Goal: Task Accomplishment & Management: Use online tool/utility

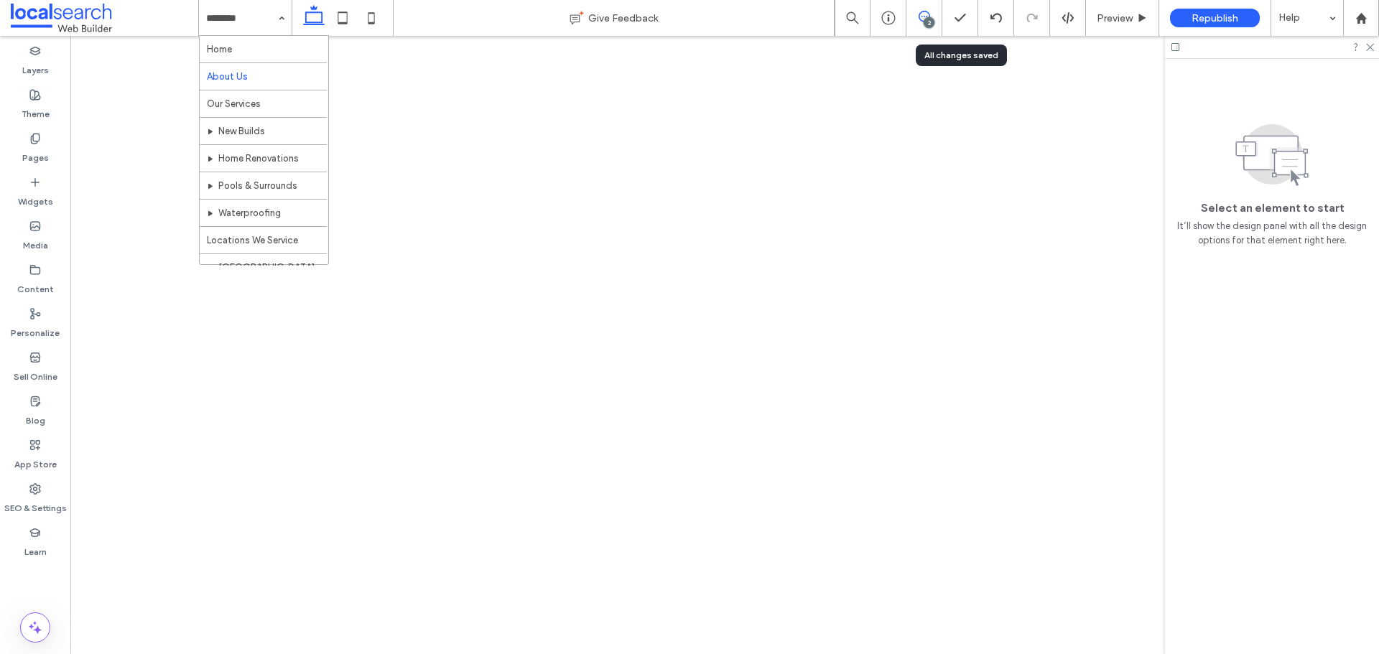
click at [924, 20] on div "2" at bounding box center [929, 22] width 11 height 11
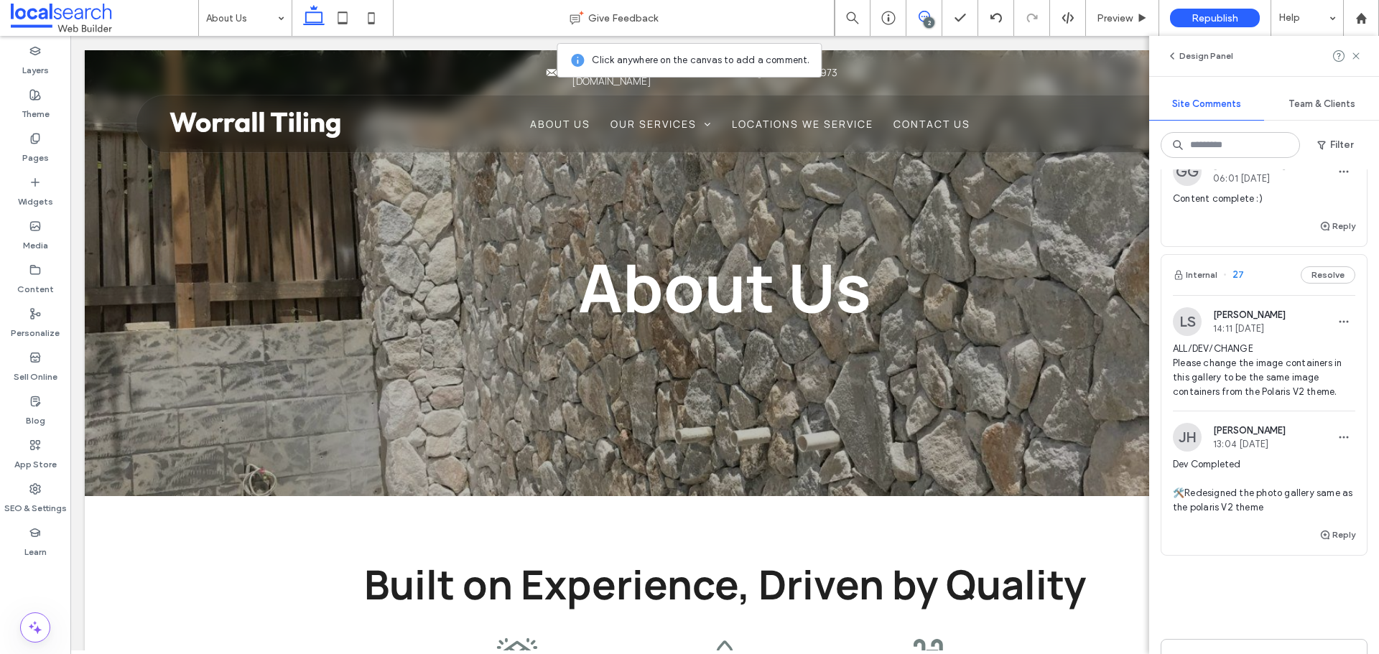
scroll to position [322, 0]
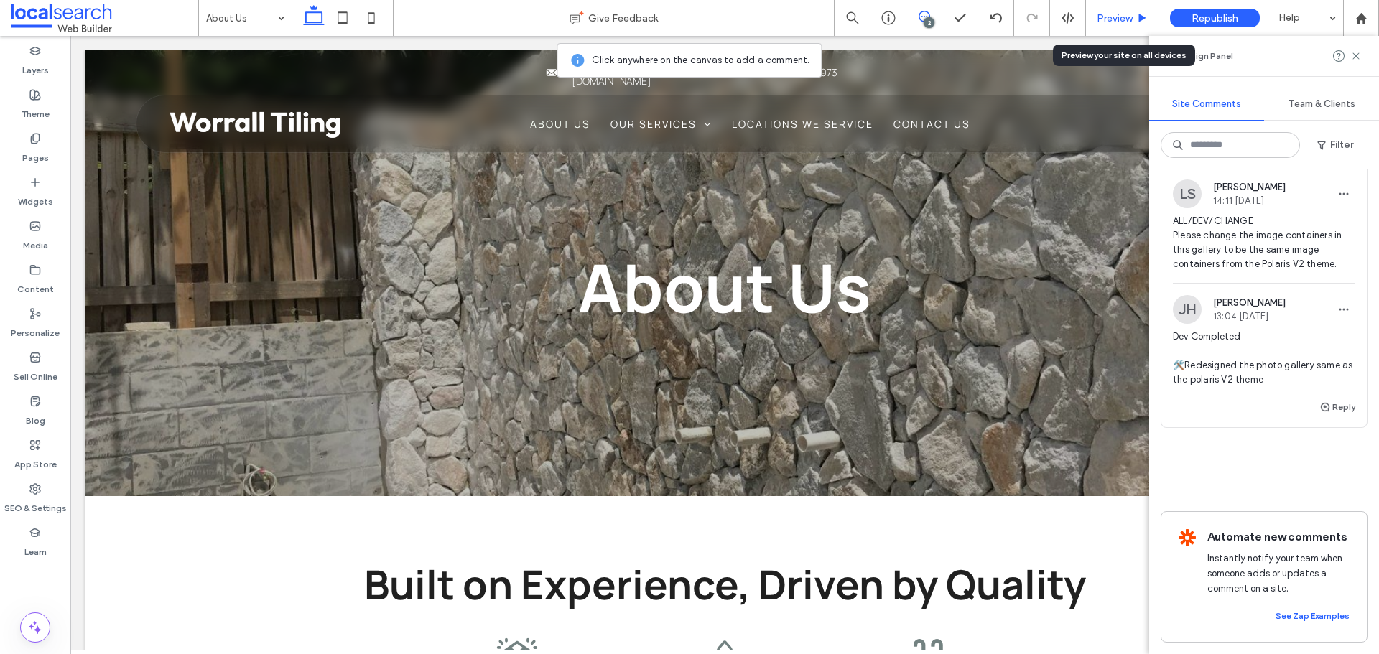
click at [1100, 20] on span "Preview" at bounding box center [1115, 18] width 36 height 12
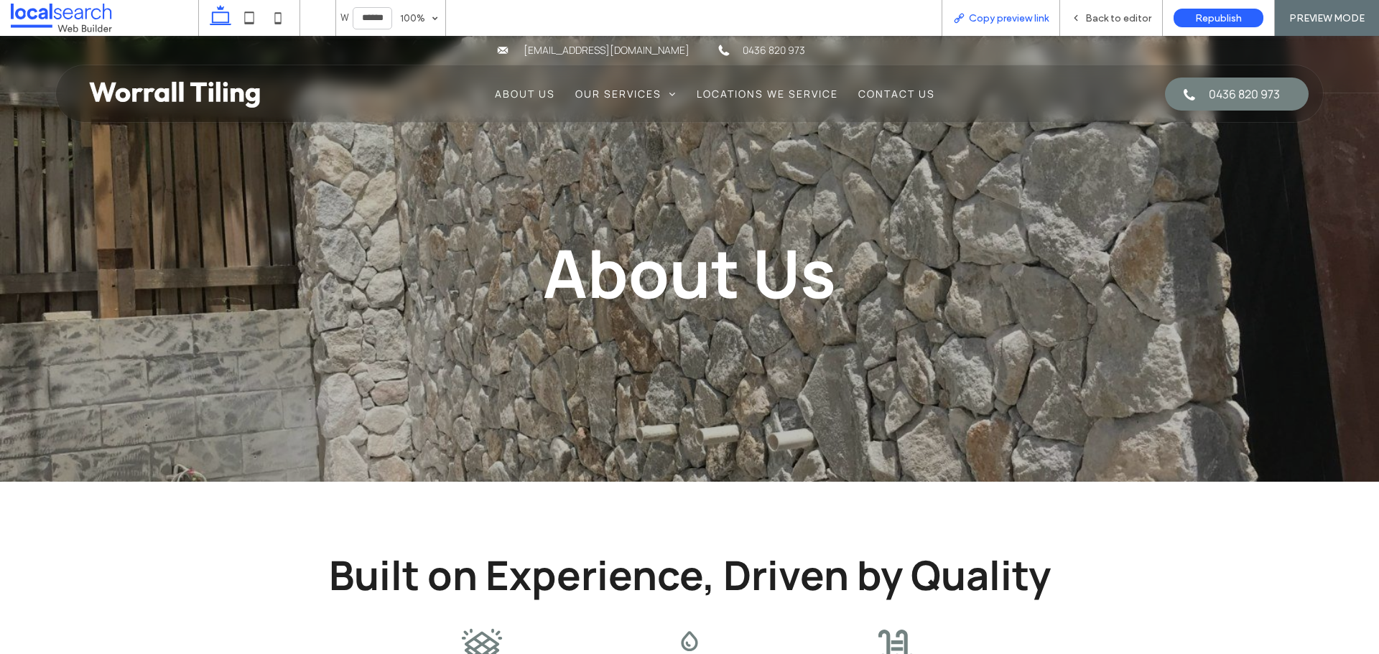
click at [957, 23] on div "Copy preview link" at bounding box center [1000, 18] width 117 height 12
click at [1093, 17] on span "Back to editor" at bounding box center [1118, 18] width 66 height 12
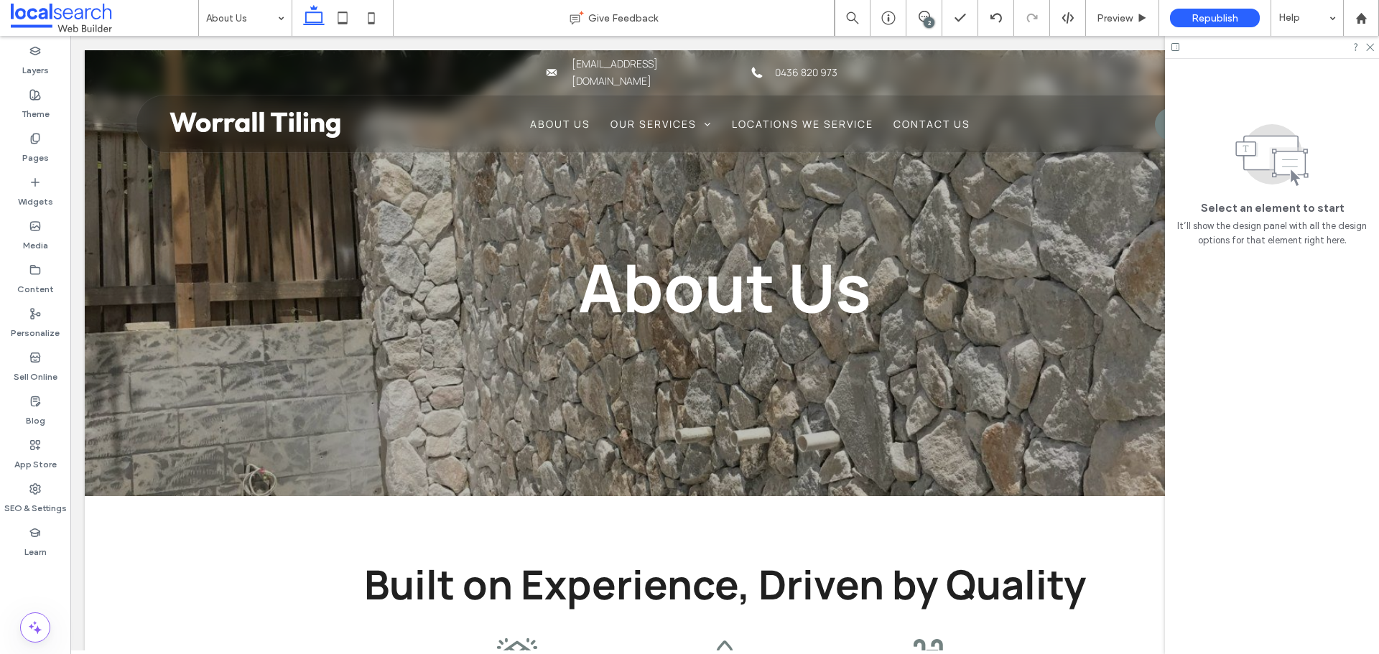
click at [920, 16] on icon at bounding box center [924, 16] width 11 height 11
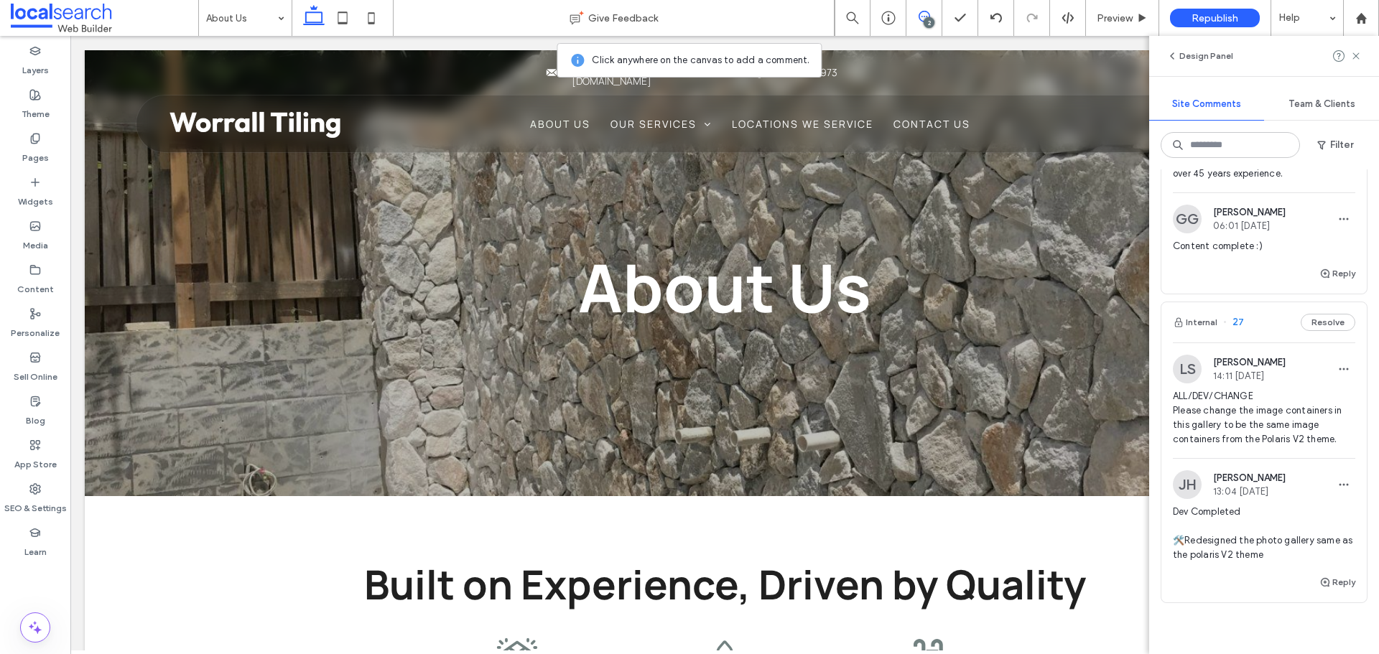
scroll to position [144, 0]
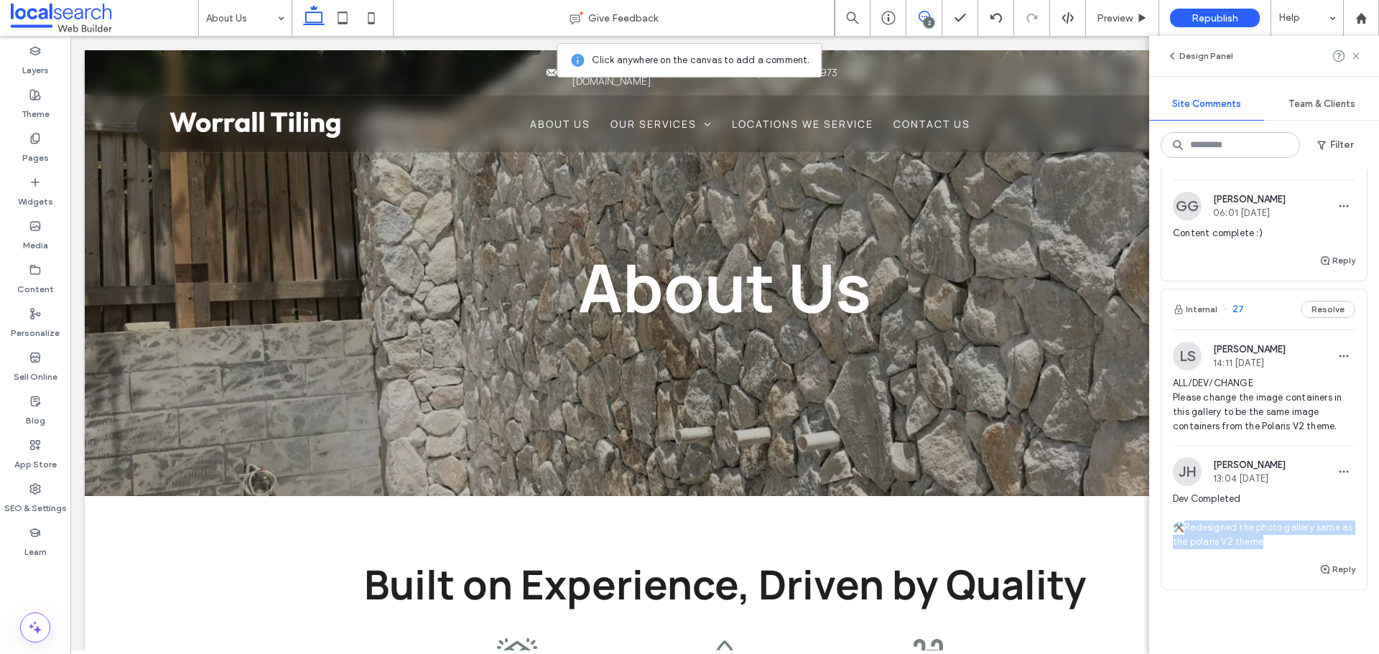
drag, startPoint x: 1284, startPoint y: 550, endPoint x: 1186, endPoint y: 532, distance: 99.5
click at [1186, 532] on div "Dev Completed 🛠️Redesigned the photo gallery same as the polaris V2 theme" at bounding box center [1264, 526] width 182 height 69
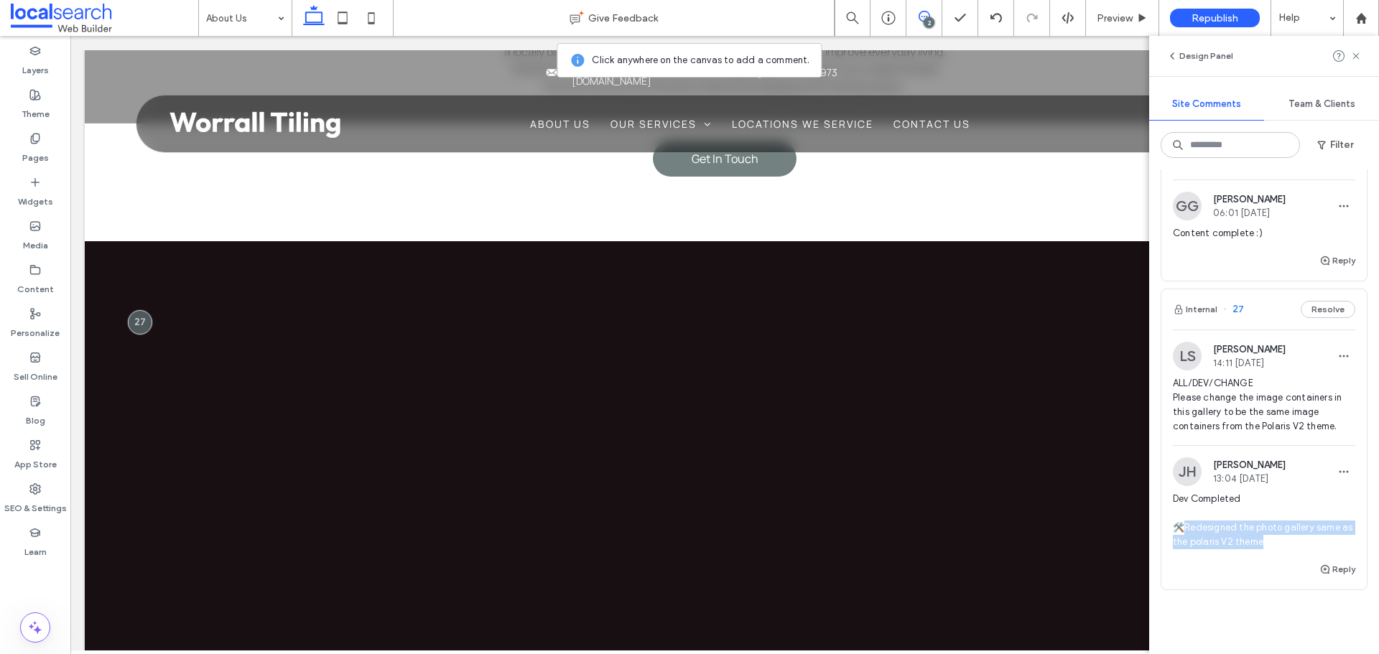
scroll to position [1035, 0]
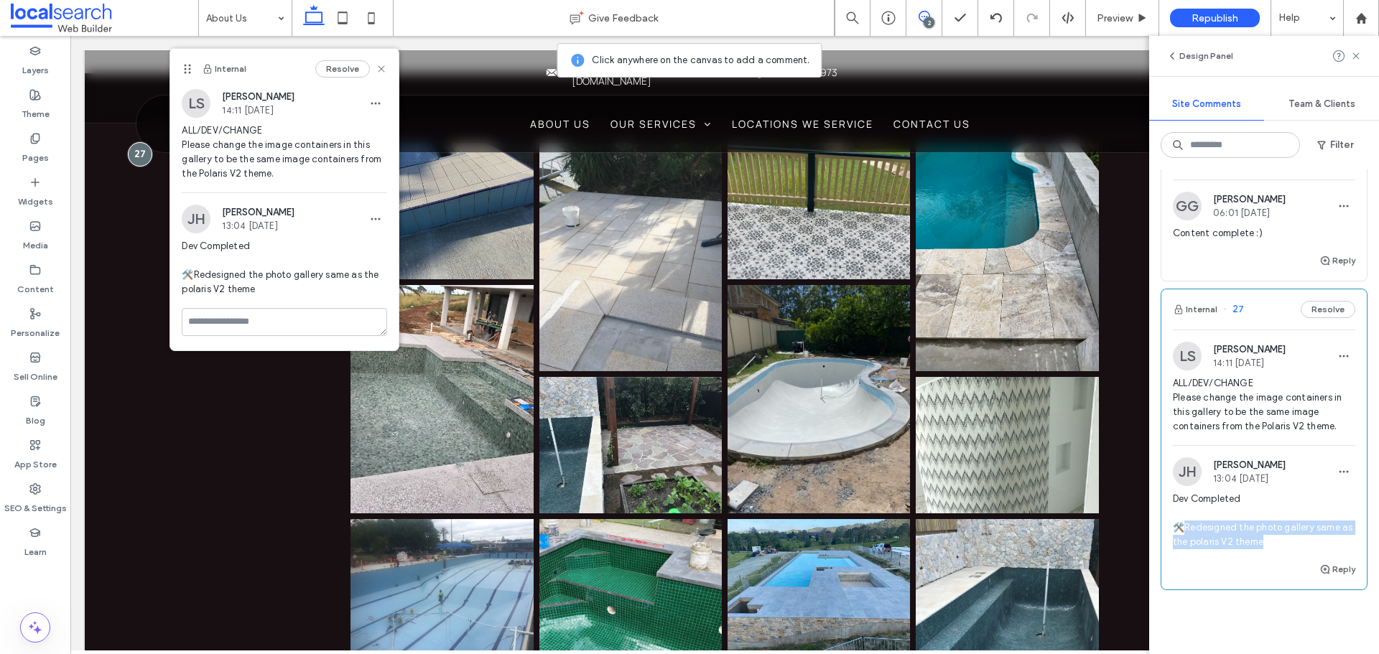
copy span "edesigned the photo gallery same as the polaris V2 theme"
click at [1264, 625] on div "Internal 28 Resolve LS Luke Stewart 14:12 Sep 15 2025 ALL/CONTENT/CHANGE Please…" at bounding box center [1264, 349] width 207 height 625
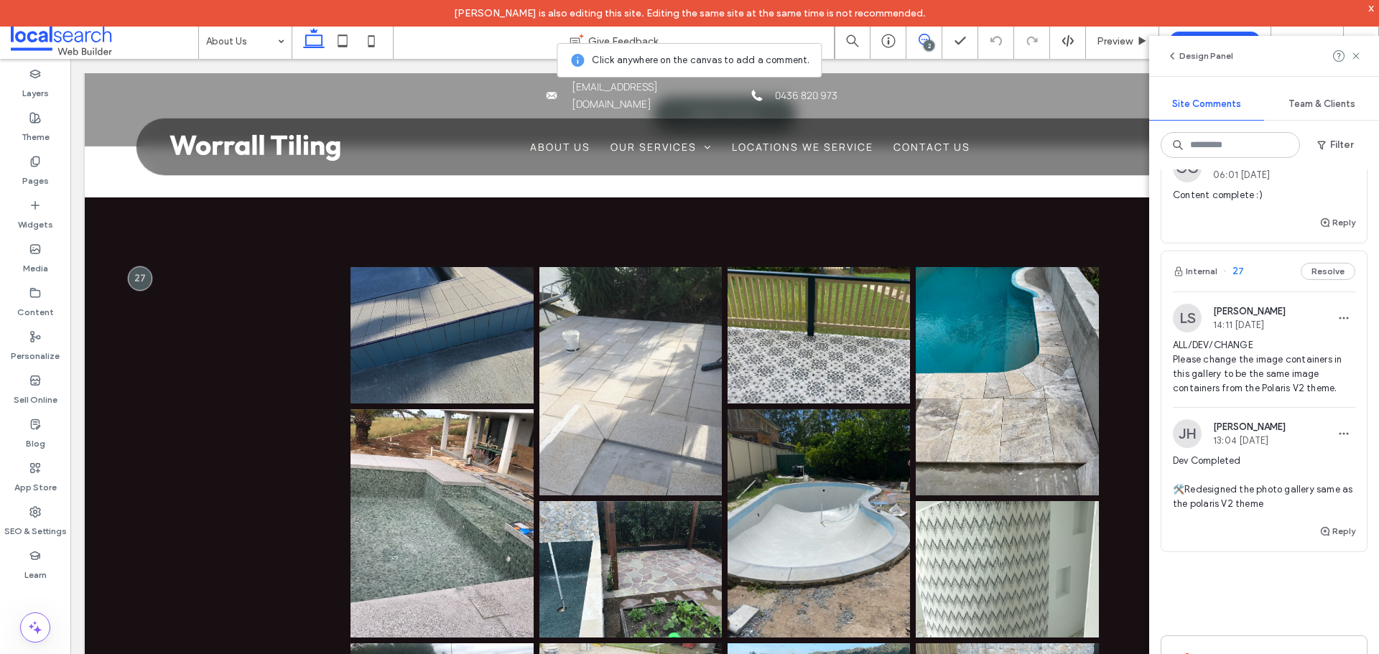
scroll to position [215, 0]
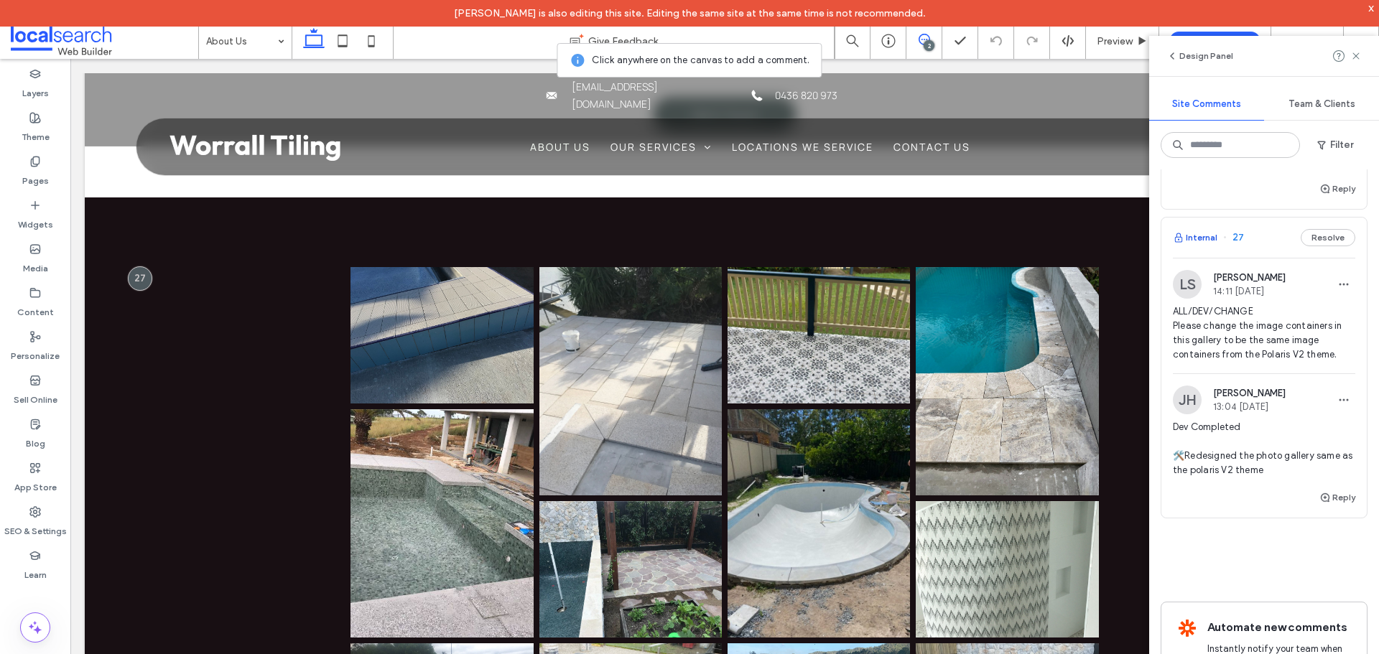
click at [1198, 234] on button "Internal" at bounding box center [1195, 237] width 45 height 17
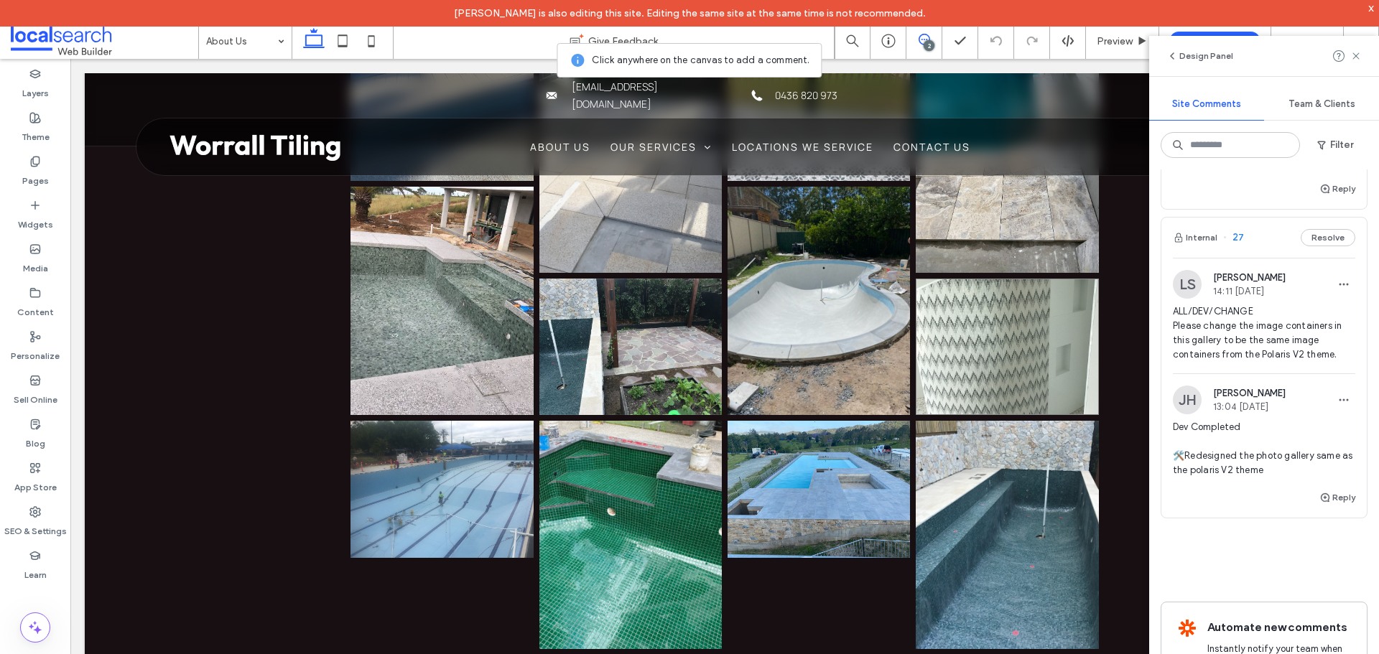
scroll to position [1009, 0]
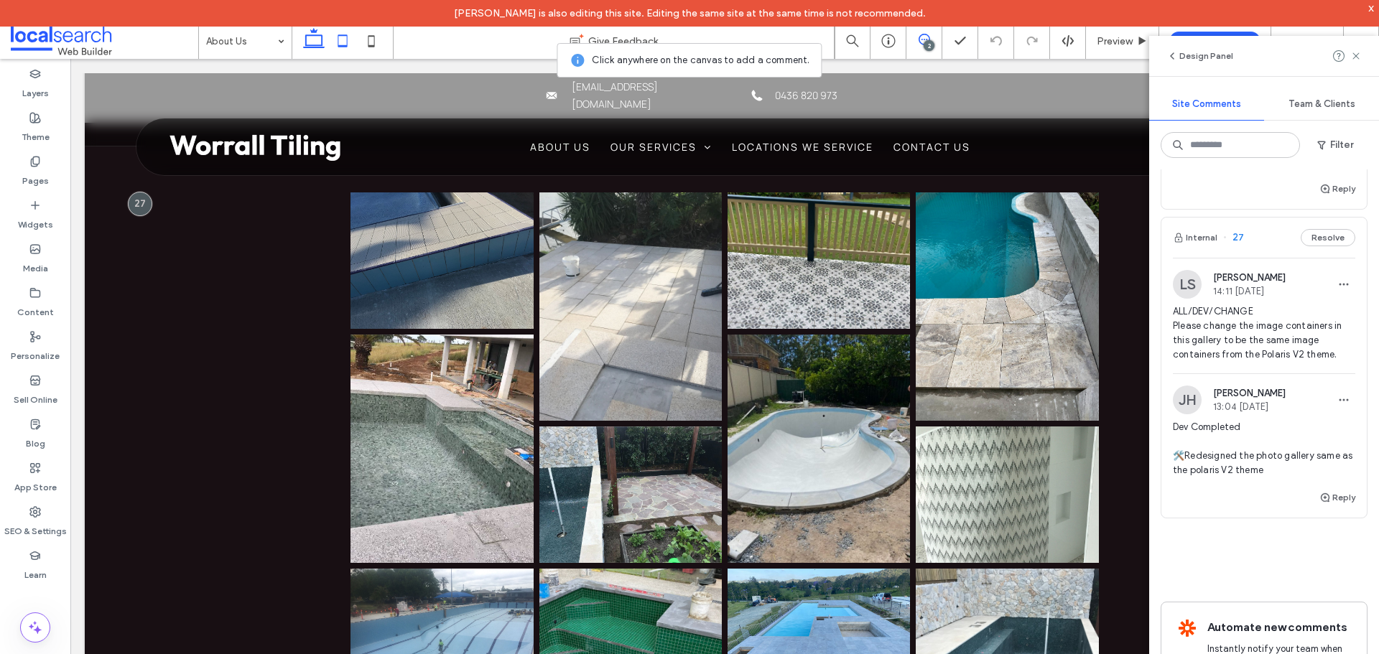
click at [348, 42] on use at bounding box center [342, 40] width 9 height 12
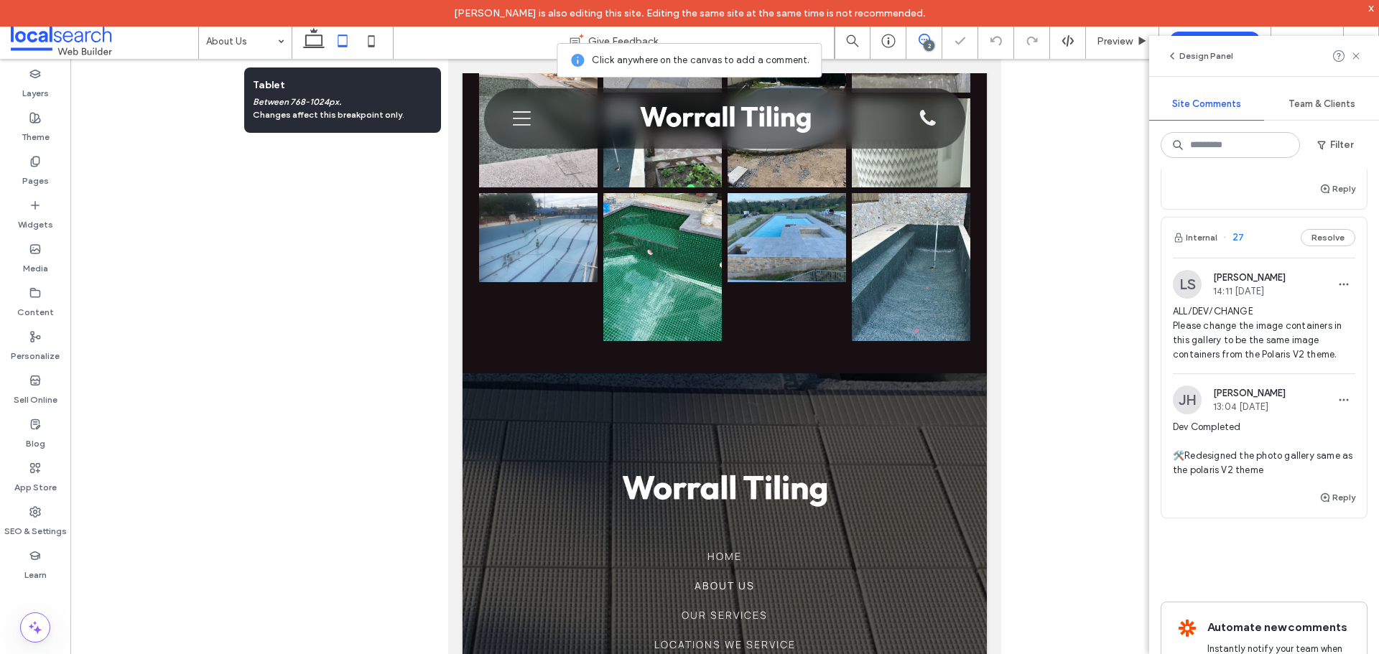
scroll to position [774, 0]
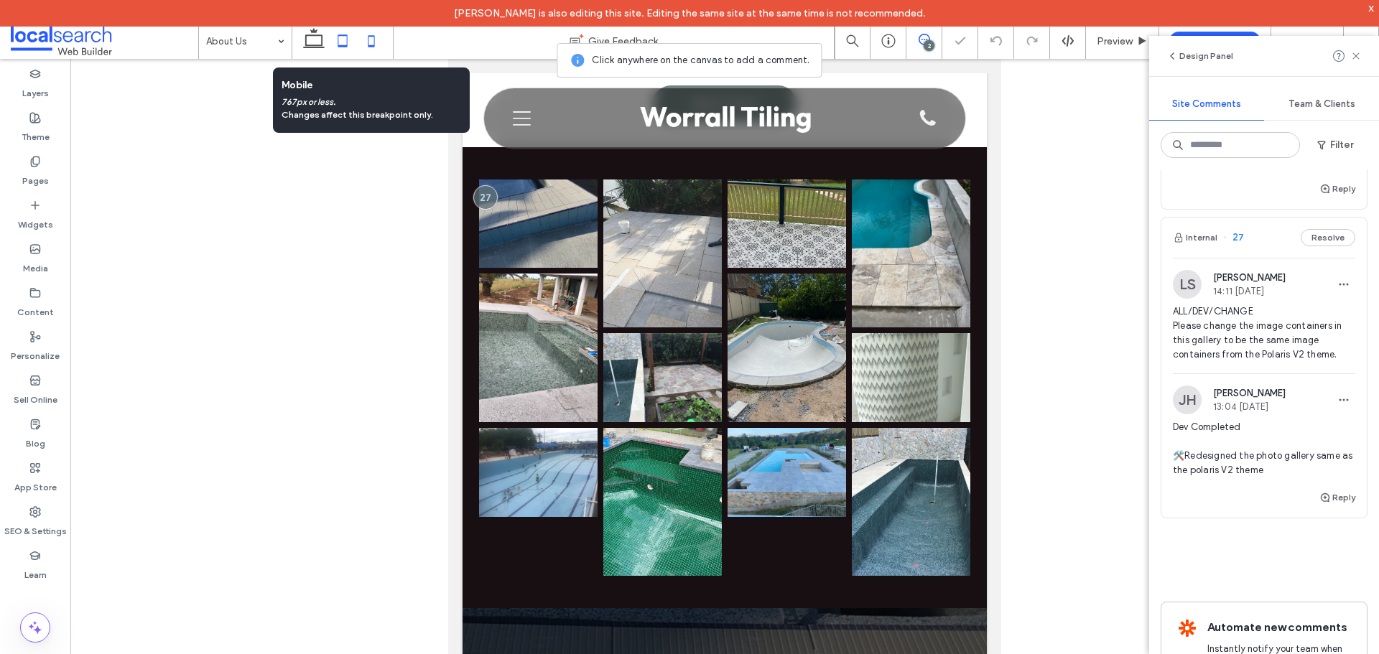
click at [368, 38] on icon at bounding box center [371, 41] width 29 height 29
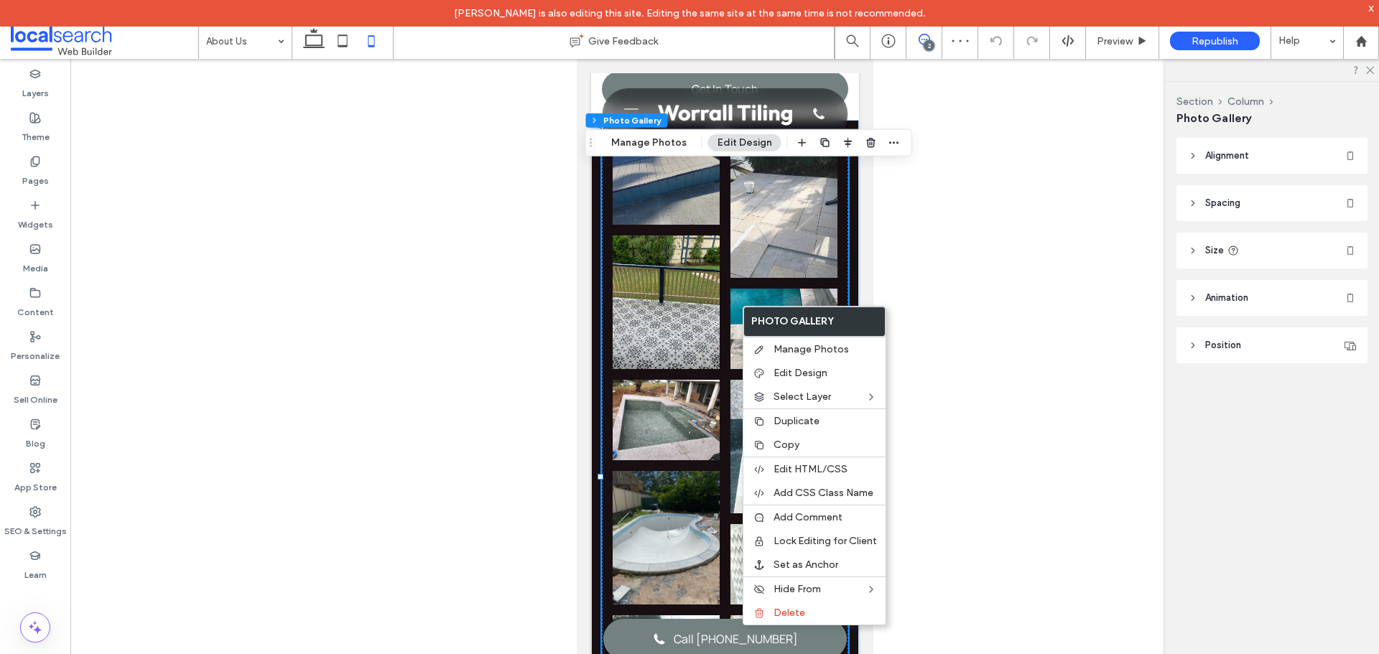
scroll to position [0, 0]
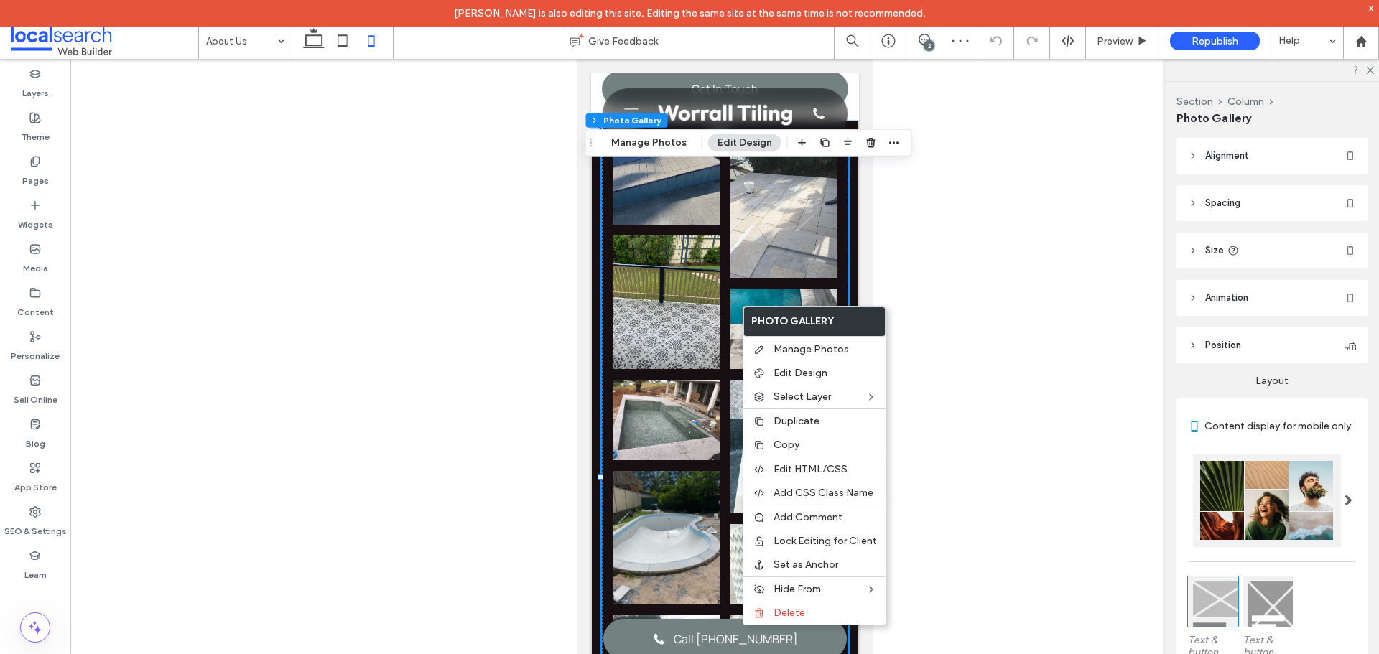
click at [717, 314] on li "Button" at bounding box center [665, 302] width 118 height 144
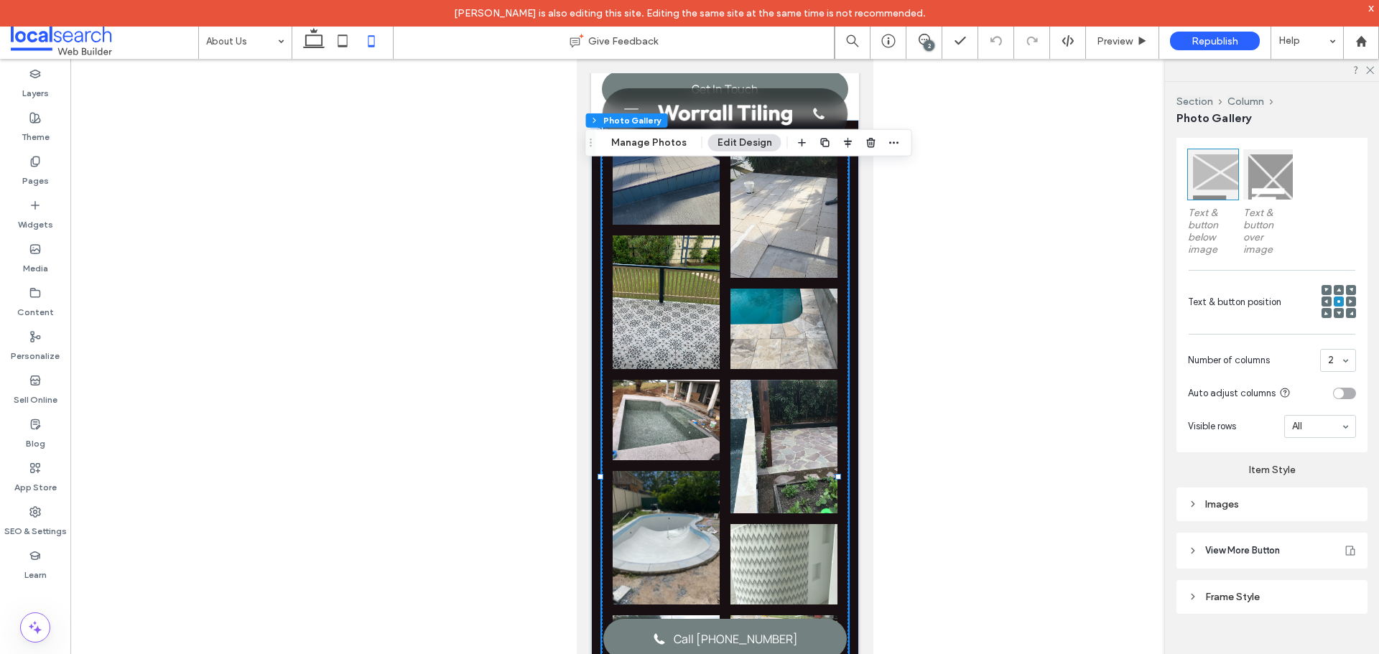
scroll to position [437, 0]
click at [1289, 514] on div "Images" at bounding box center [1272, 505] width 191 height 34
click at [1307, 510] on div "Images" at bounding box center [1272, 505] width 168 height 12
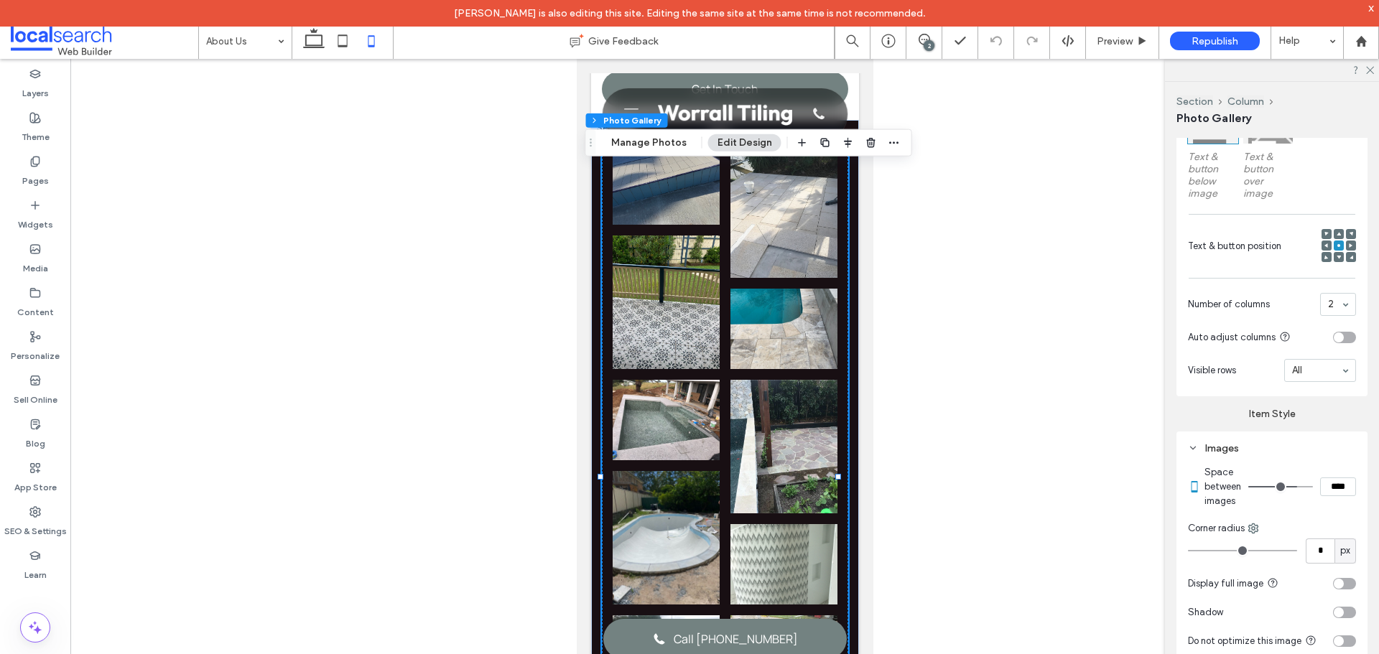
scroll to position [509, 0]
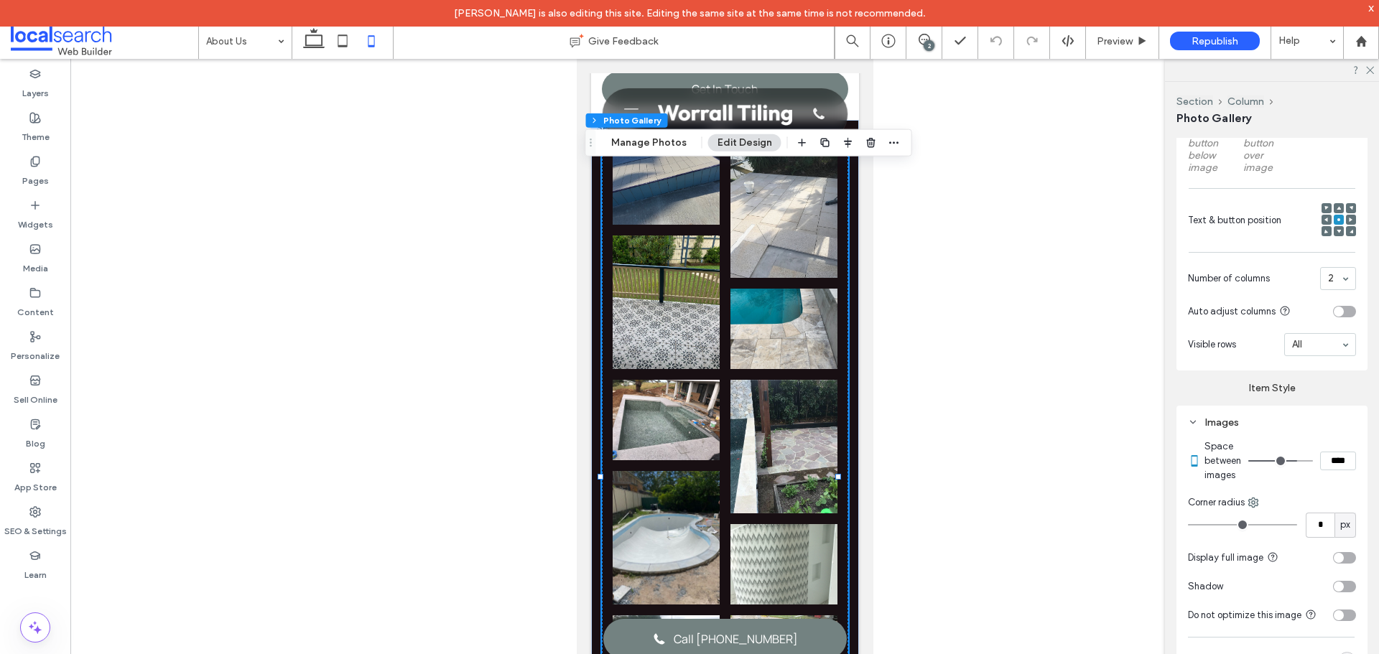
click at [1337, 470] on input "****" at bounding box center [1338, 461] width 36 height 19
type input "*"
type input "***"
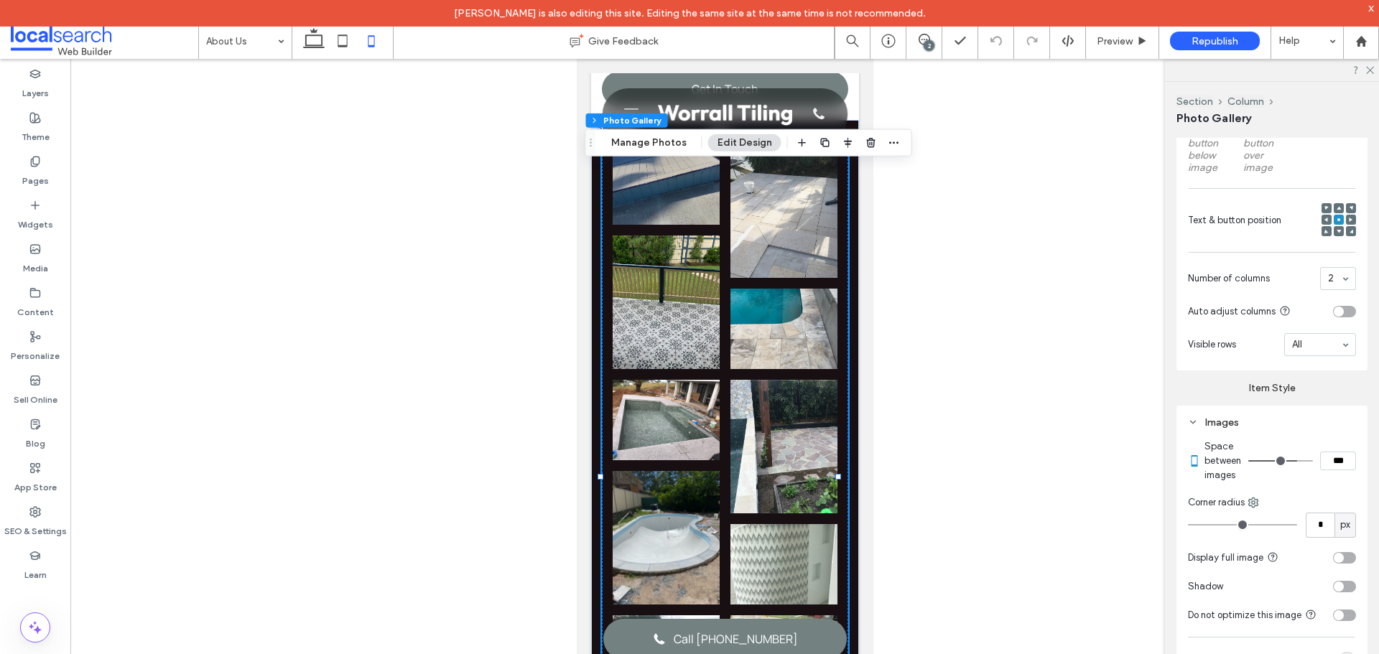
type input "*"
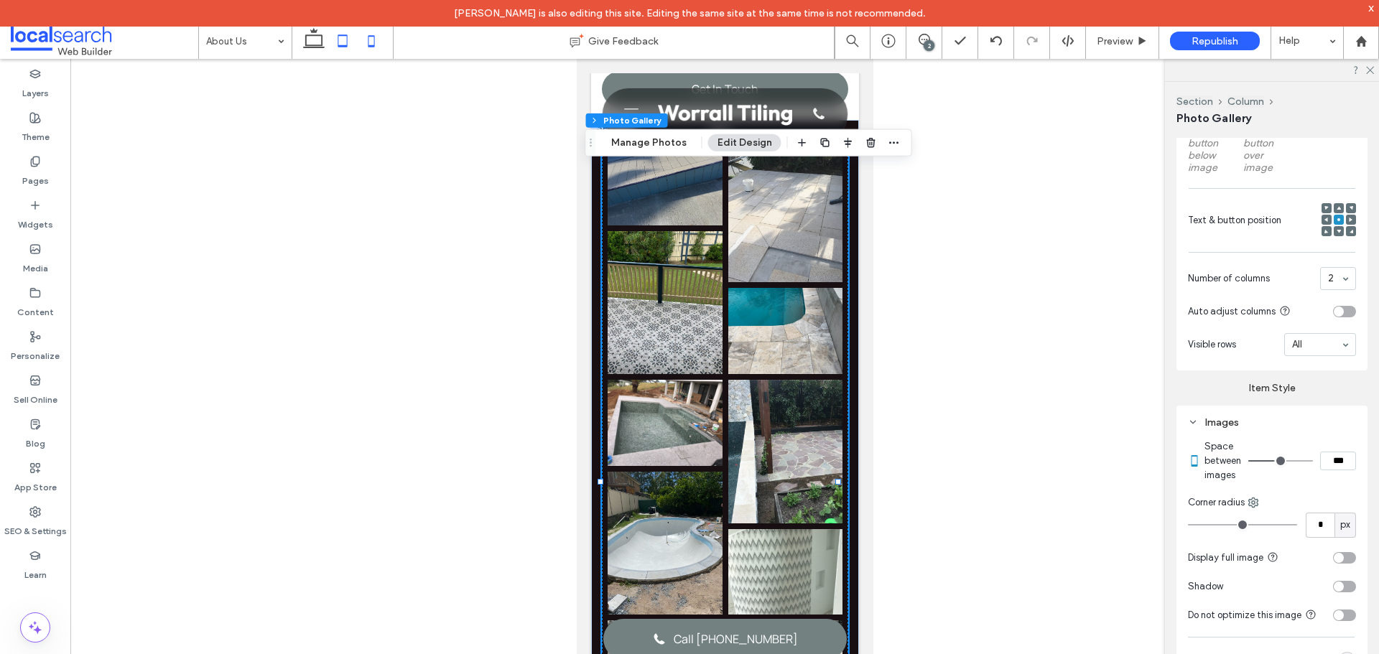
click at [348, 41] on icon at bounding box center [342, 41] width 29 height 29
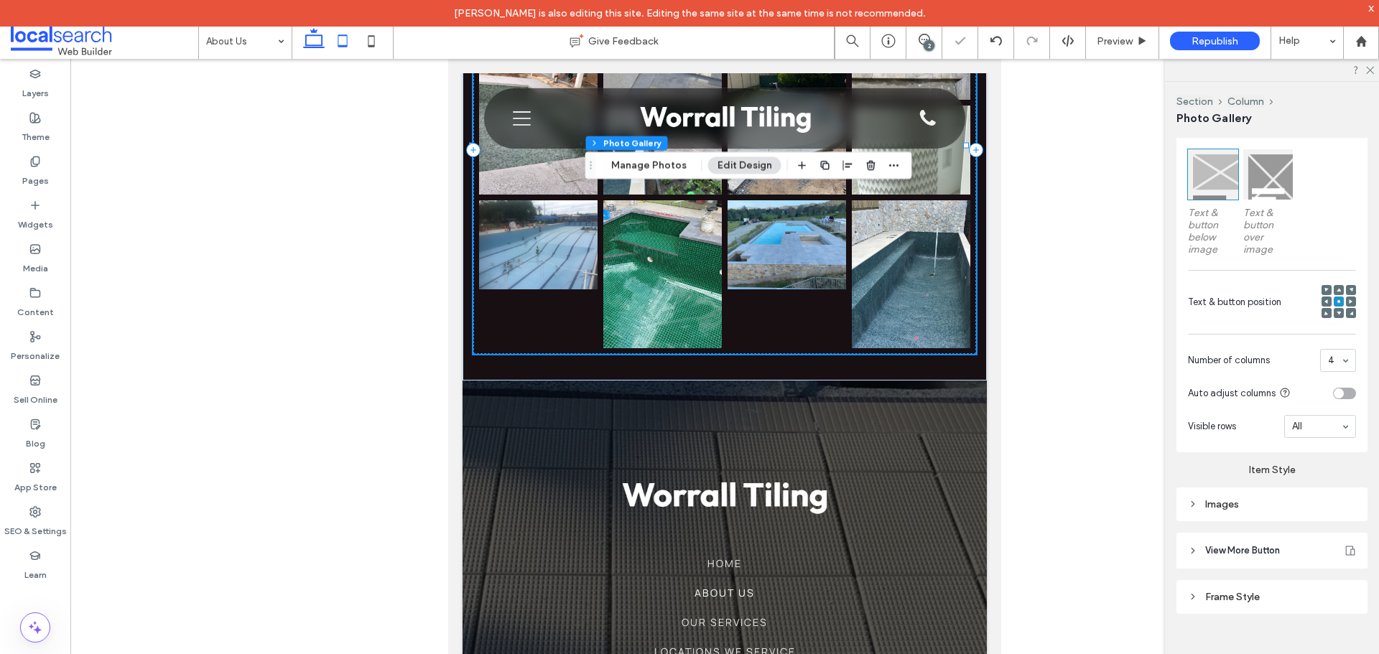
click at [313, 41] on icon at bounding box center [314, 41] width 29 height 29
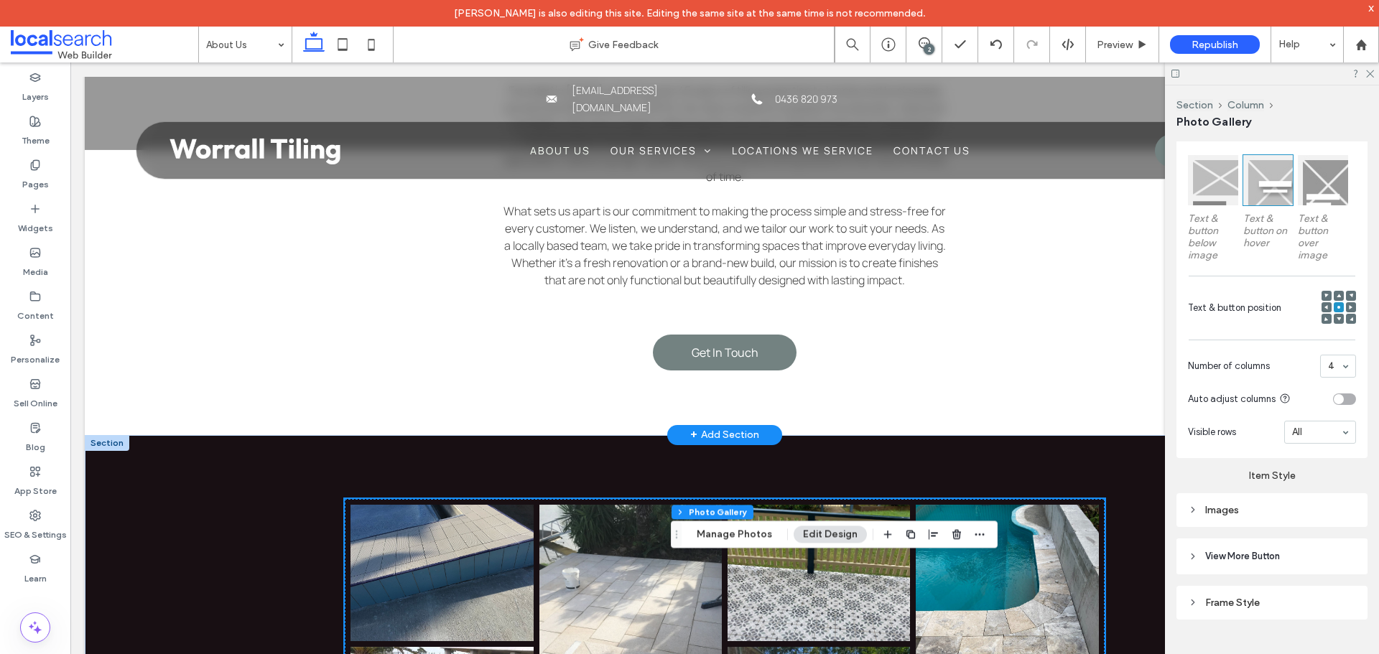
scroll to position [495, 0]
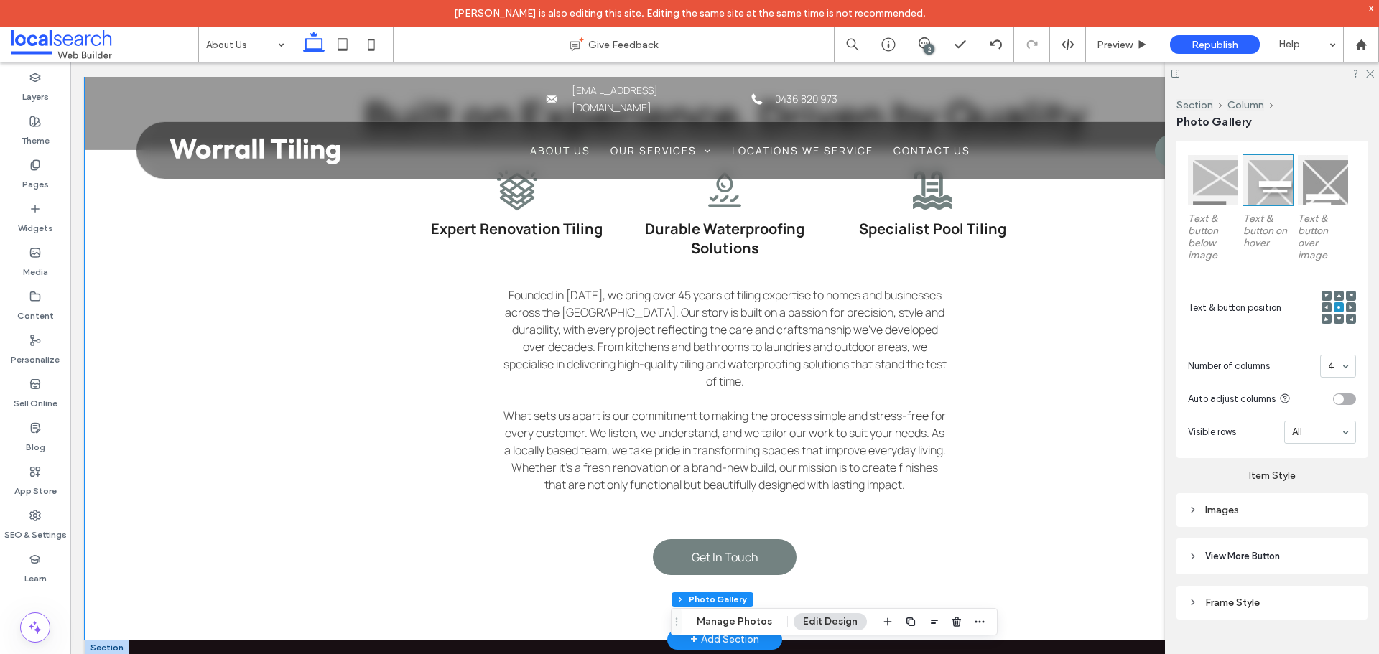
click at [263, 420] on div "Built on Experience, Driven by Quality Tiling Icon Expert Renovation Tiling Wat…" at bounding box center [725, 333] width 1280 height 611
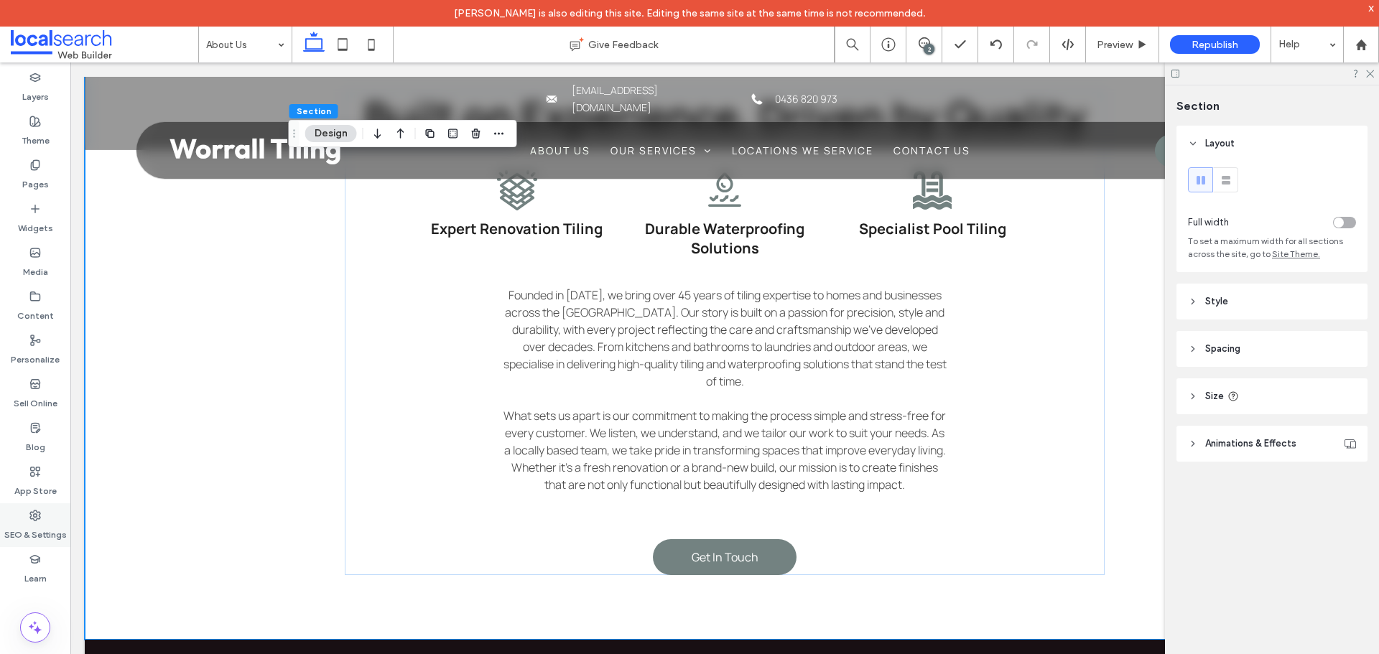
click at [33, 516] on icon at bounding box center [34, 515] width 11 height 11
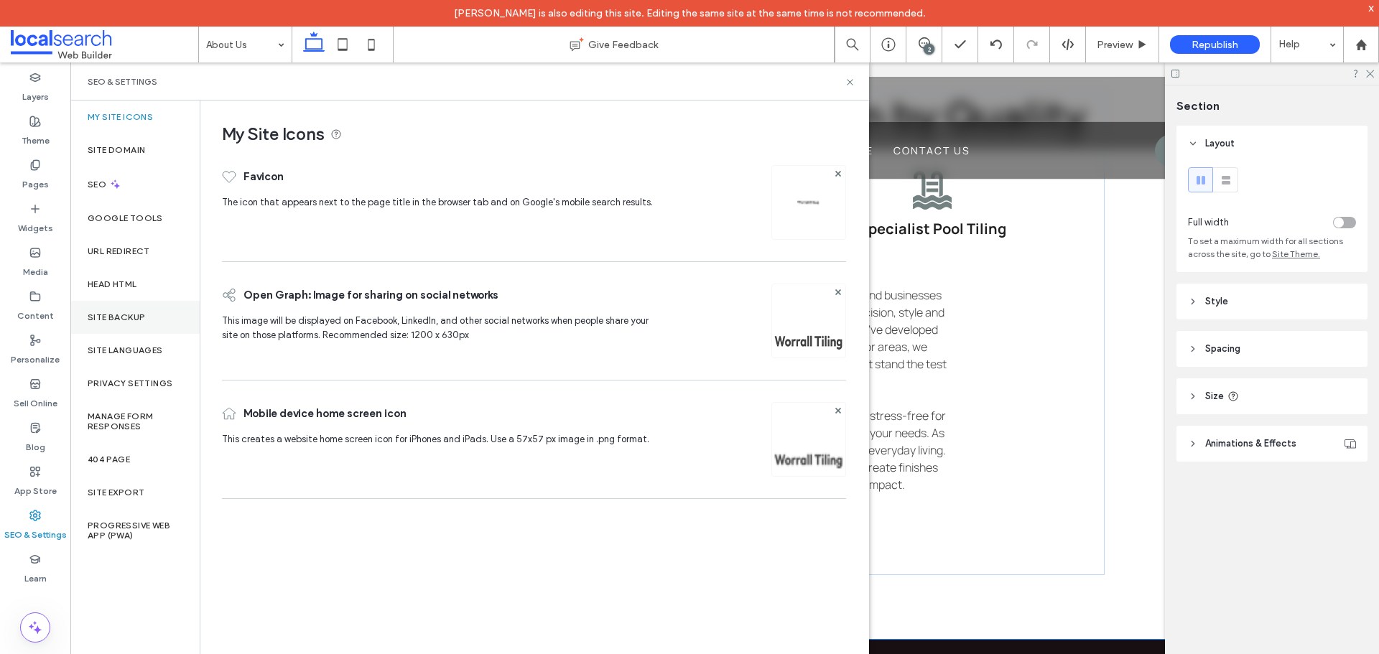
click at [136, 320] on label "Site Backup" at bounding box center [116, 317] width 57 height 10
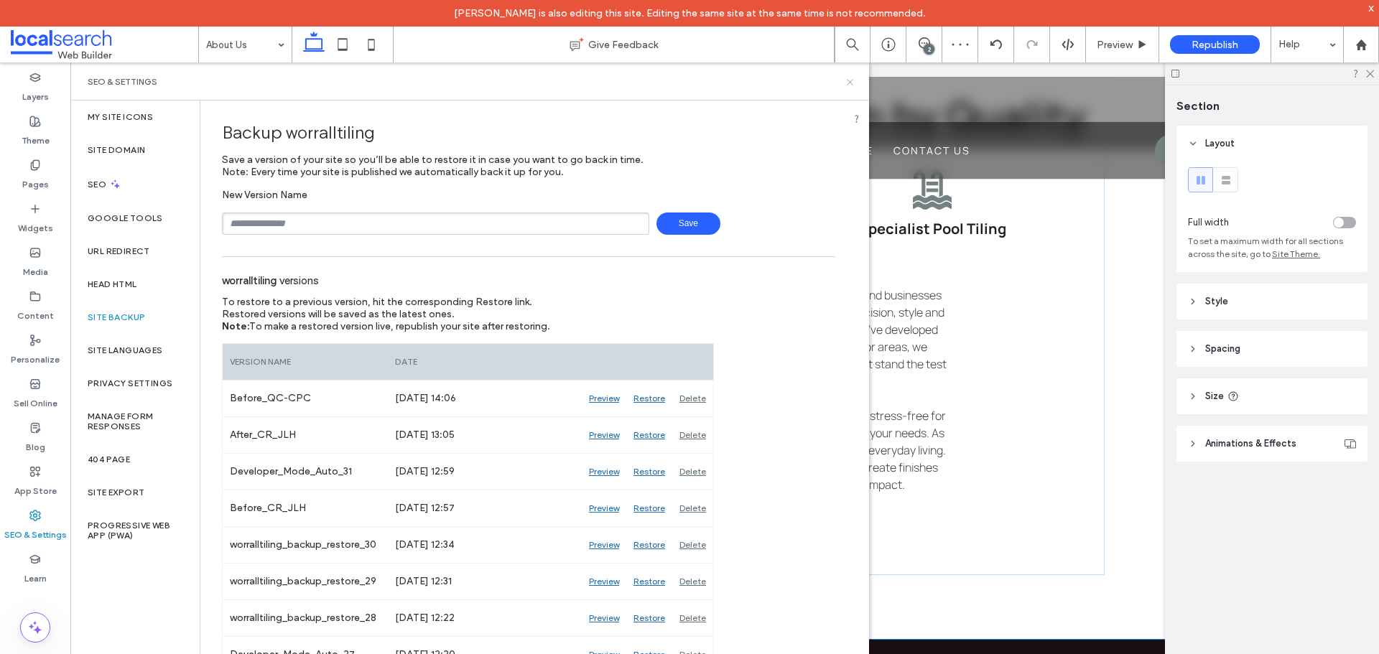
click at [848, 82] on icon at bounding box center [850, 82] width 11 height 11
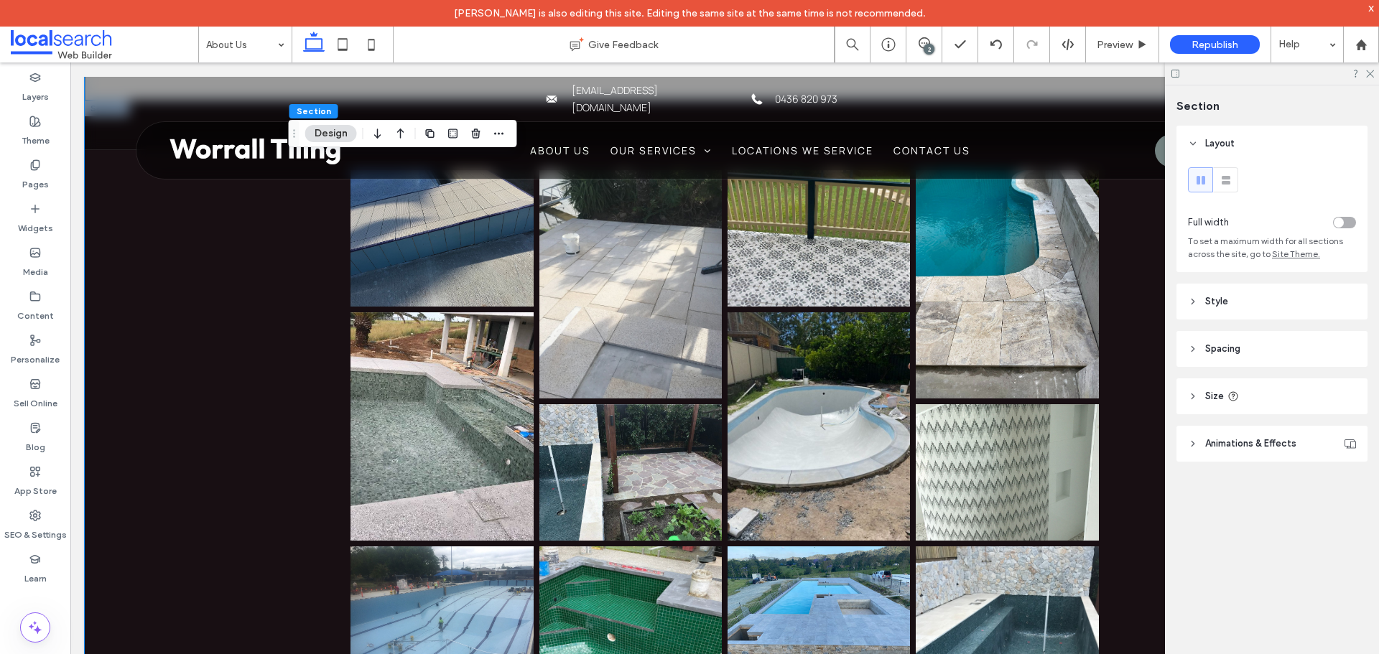
scroll to position [1036, 0]
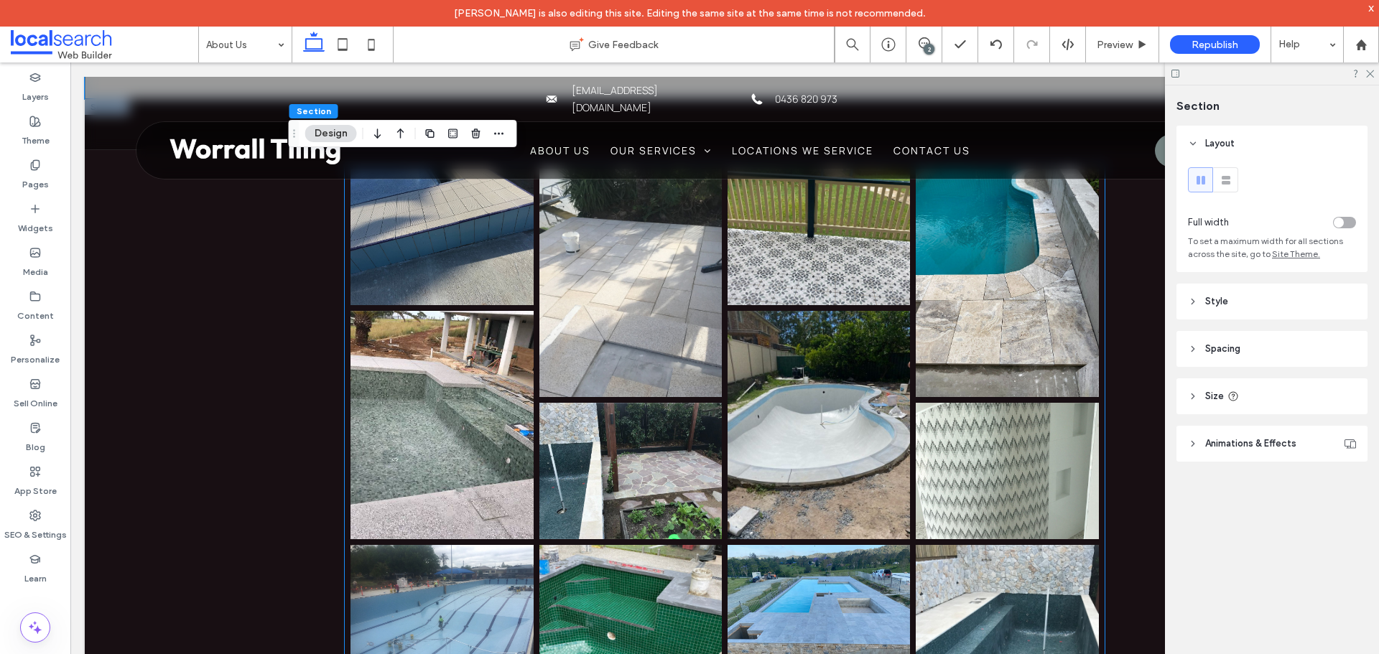
click at [470, 362] on link at bounding box center [442, 425] width 182 height 228
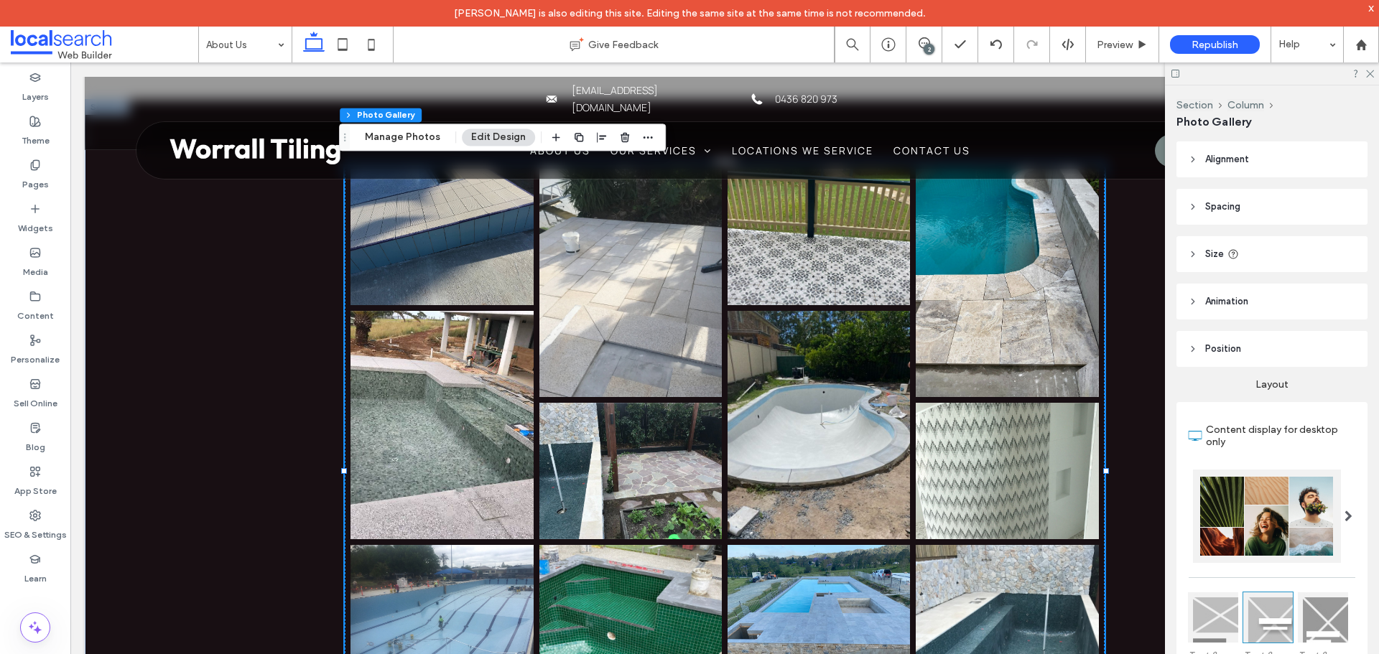
click at [1282, 249] on header "Size" at bounding box center [1272, 254] width 191 height 36
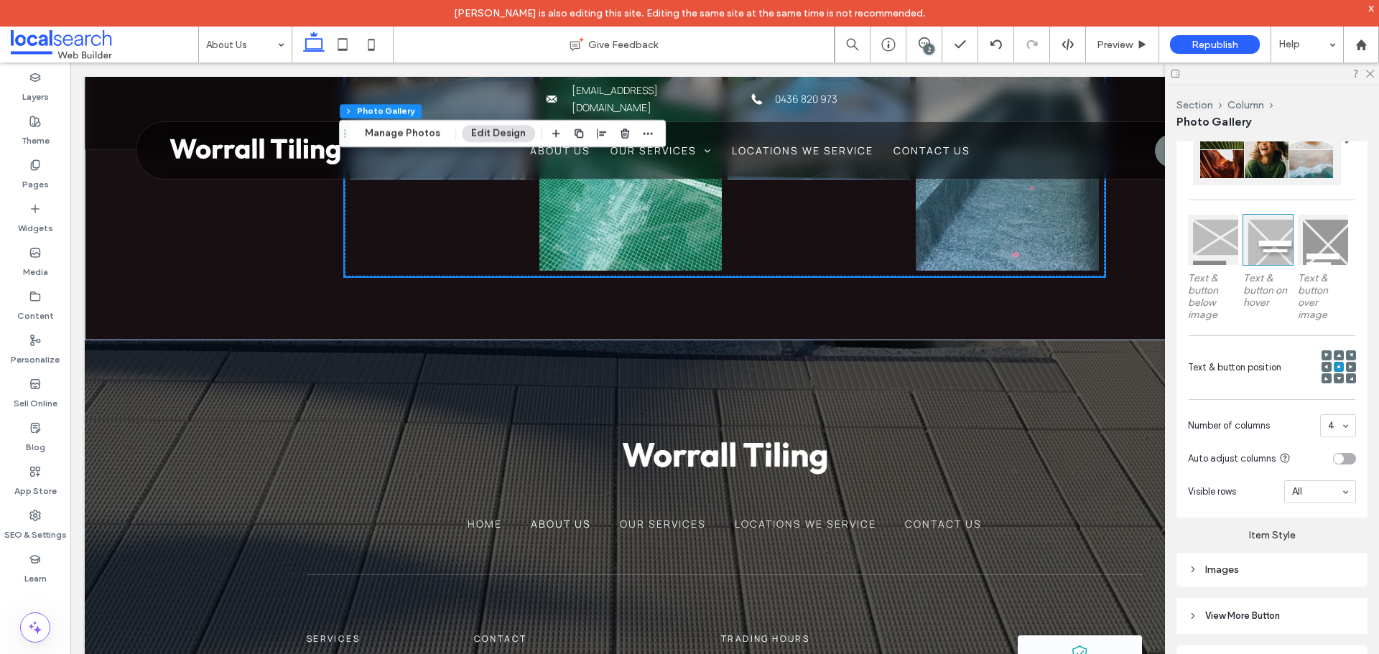
scroll to position [557, 0]
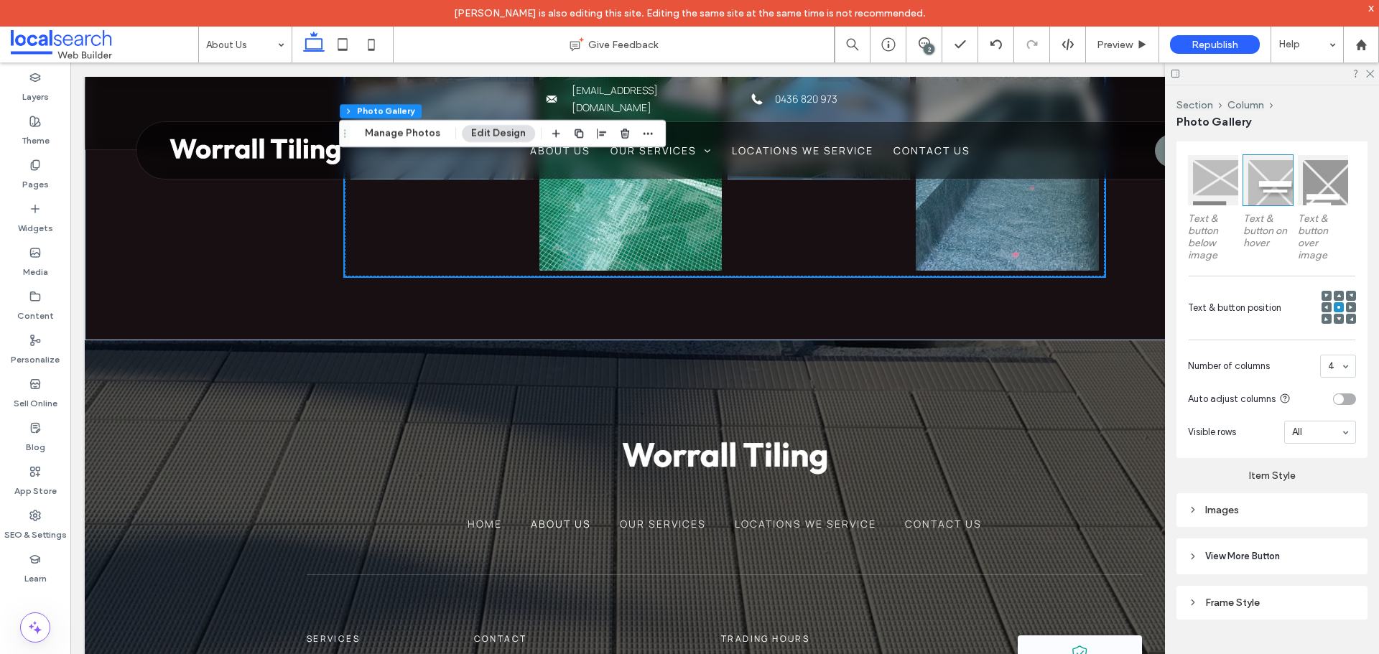
click at [1224, 501] on div "Images" at bounding box center [1272, 510] width 168 height 19
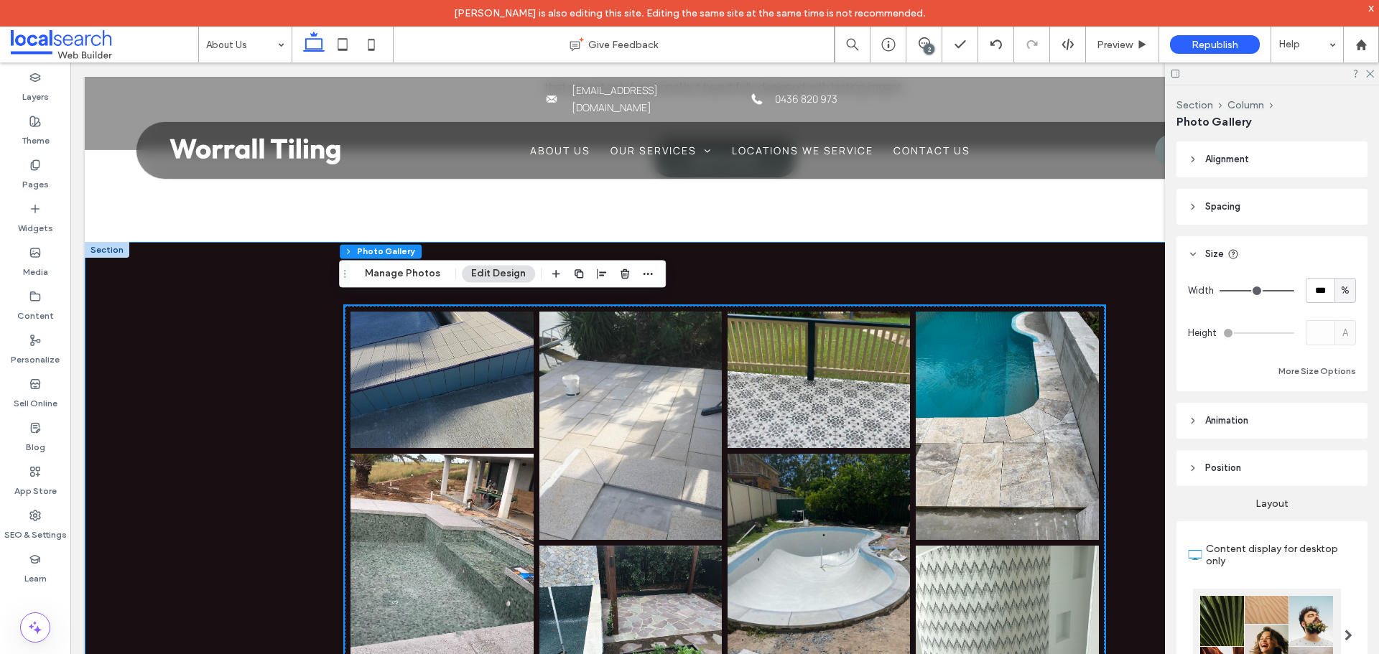
scroll to position [892, 0]
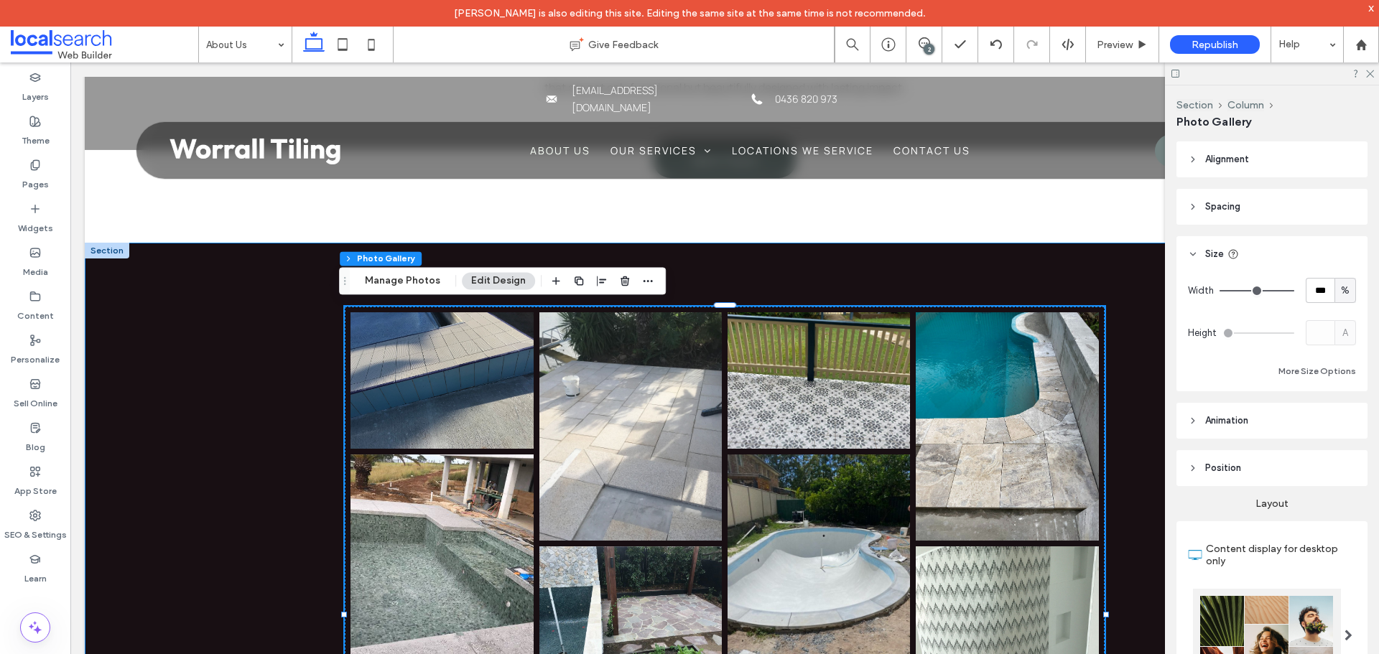
click at [236, 405] on div "Button Button Button Button Button Button Button Button Button Button Button" at bounding box center [725, 615] width 1280 height 745
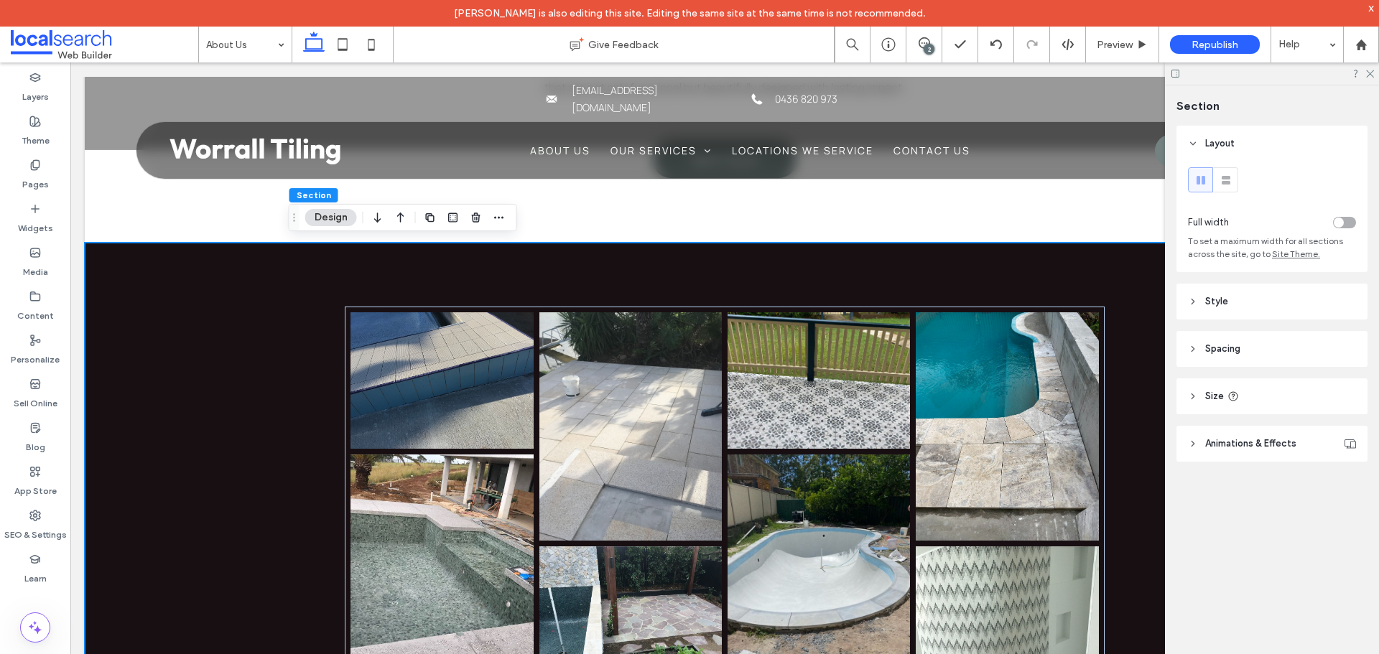
click at [1262, 351] on header "Spacing" at bounding box center [1272, 349] width 191 height 36
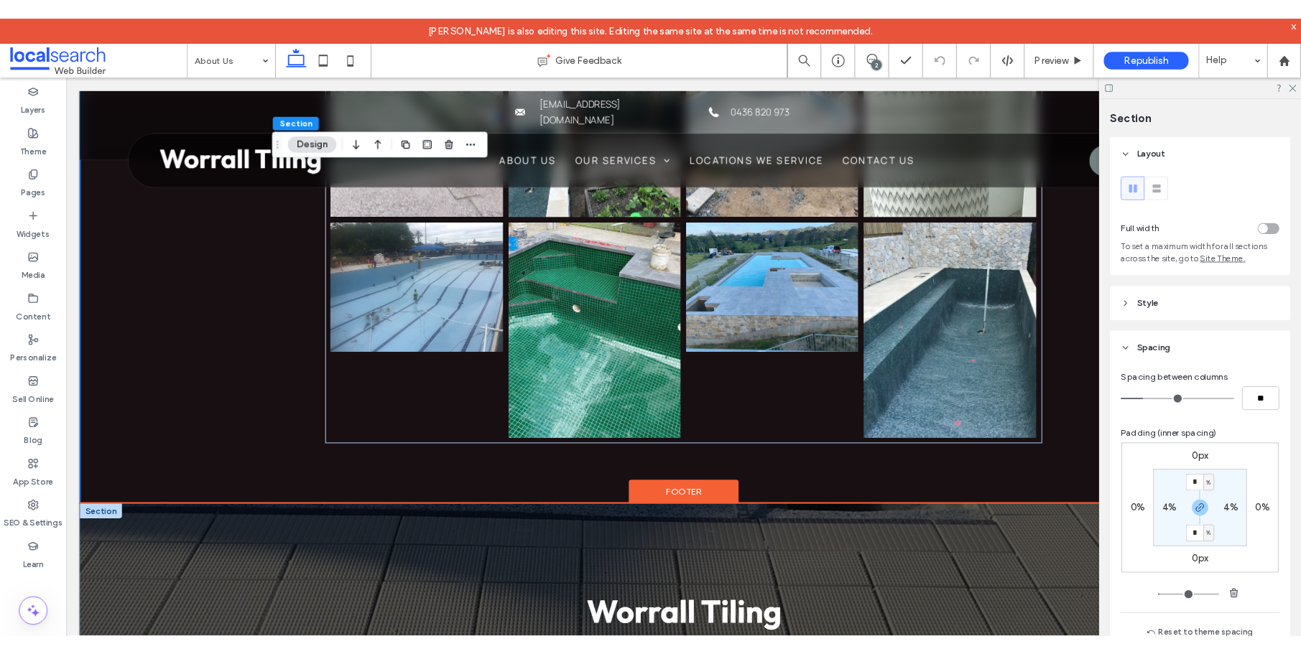
scroll to position [1437, 0]
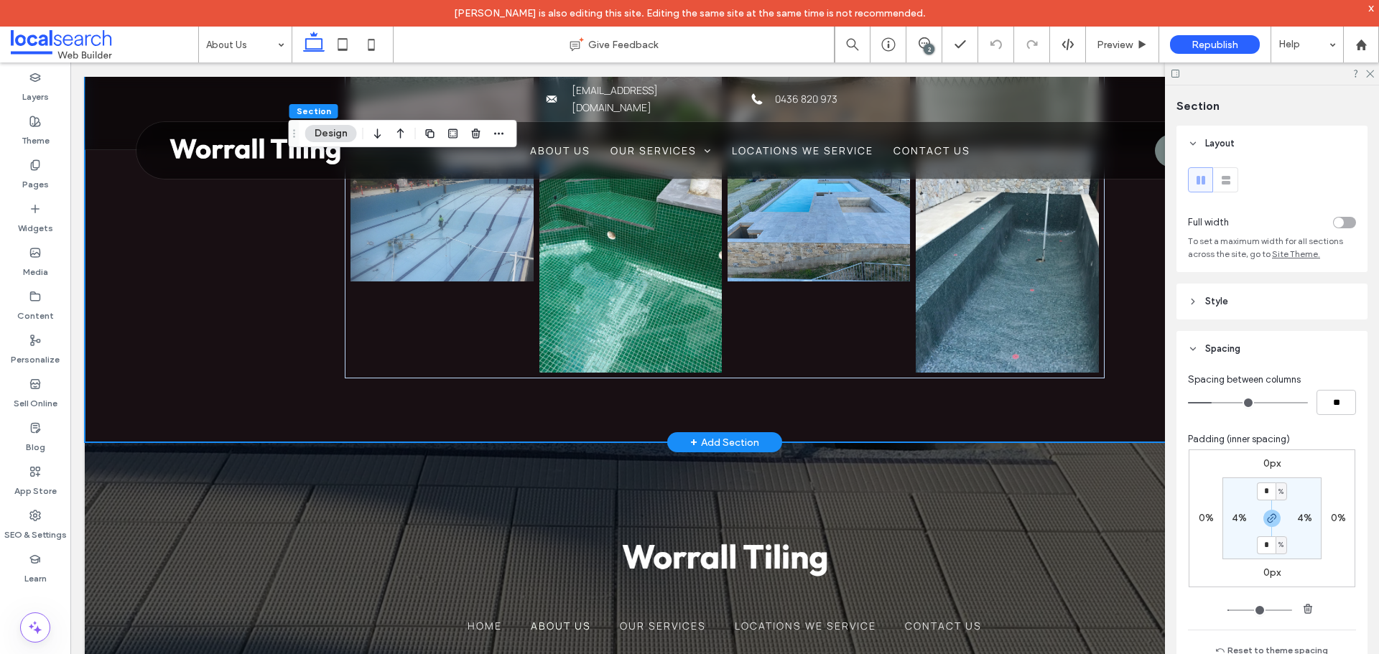
click at [236, 324] on div "Button Button Button Button Button Button Button Button Button Button Button" at bounding box center [725, 70] width 1280 height 745
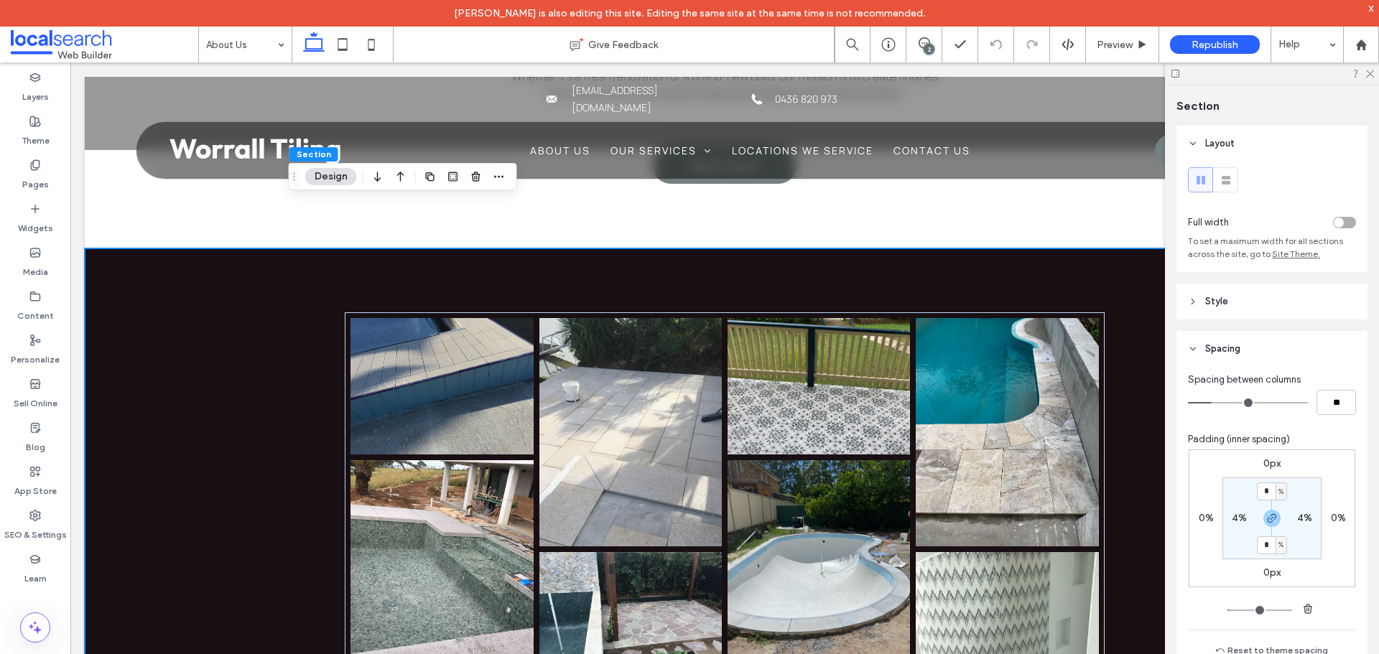
scroll to position [862, 0]
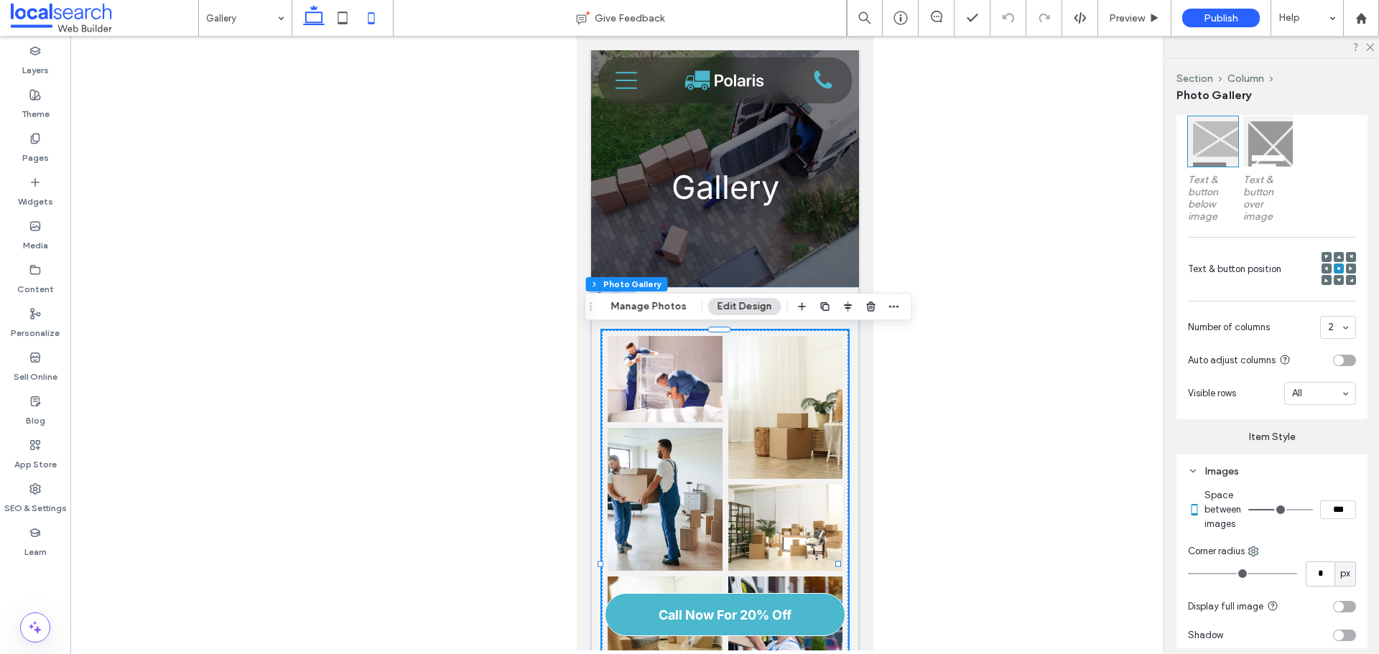
click at [309, 19] on icon at bounding box center [314, 18] width 29 height 29
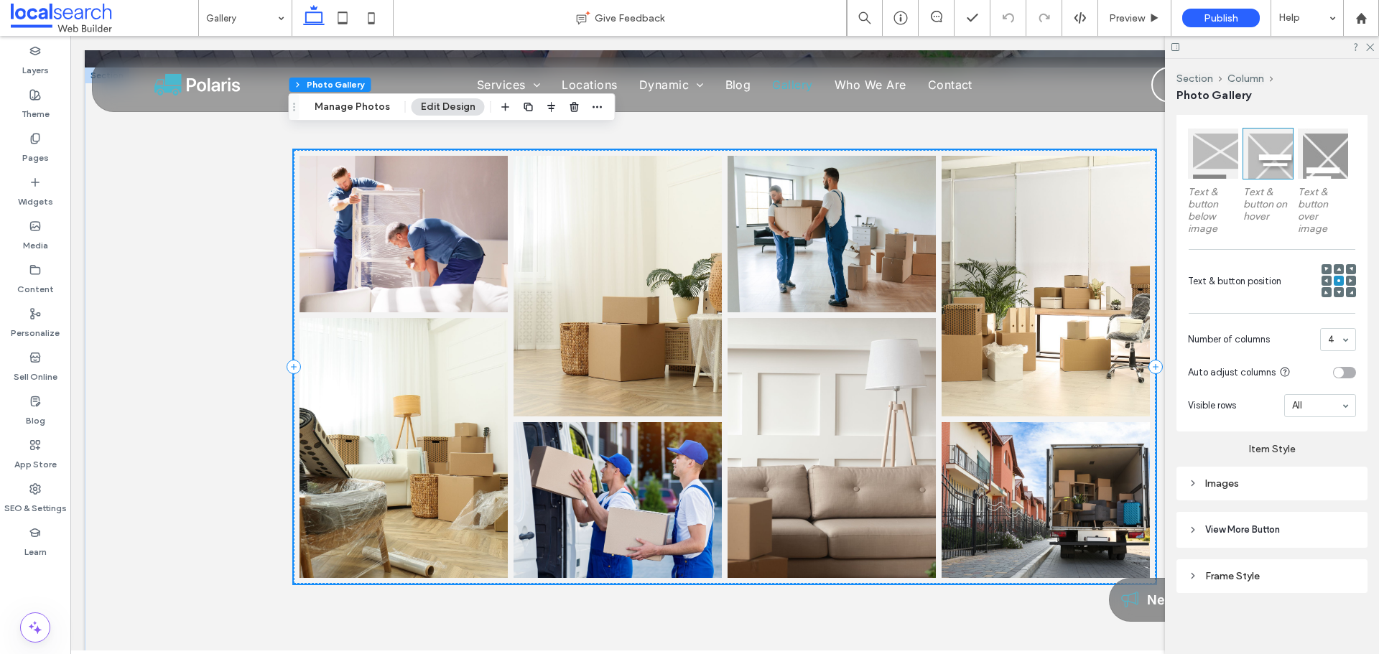
scroll to position [329, 0]
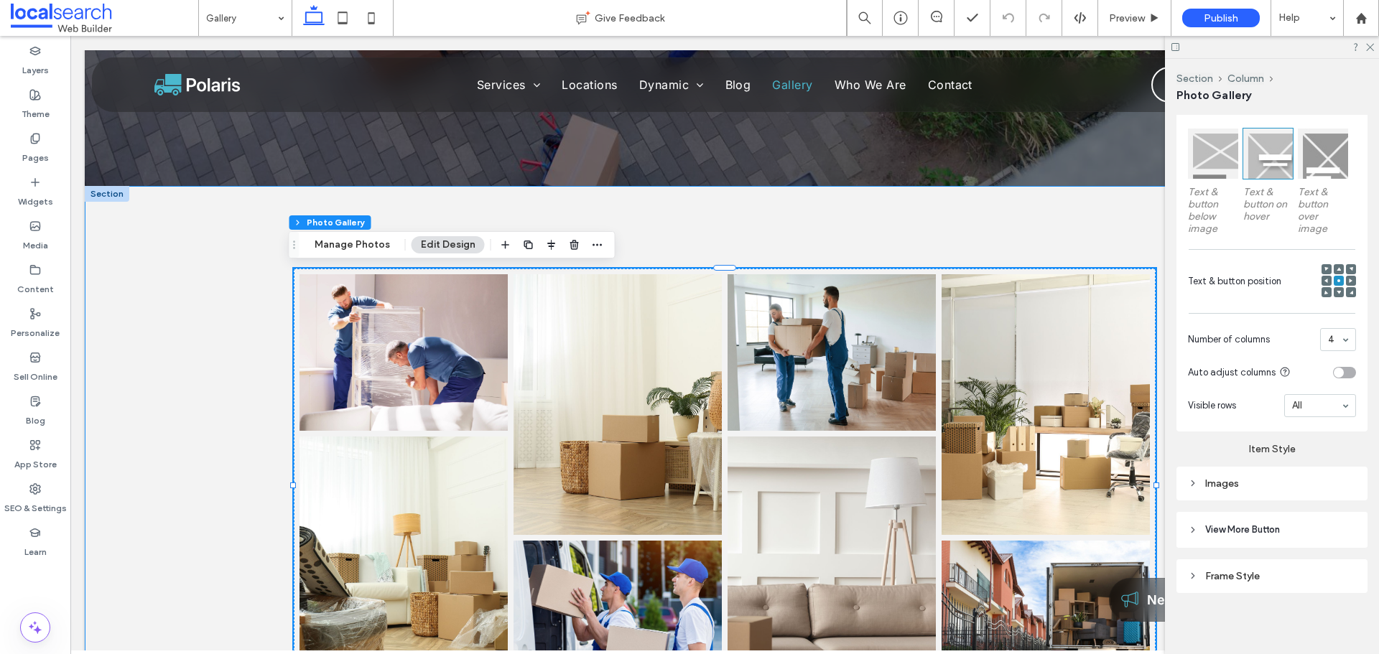
click at [219, 384] on div "Button Button Button Button Button Button Button Button" at bounding box center [725, 485] width 1280 height 599
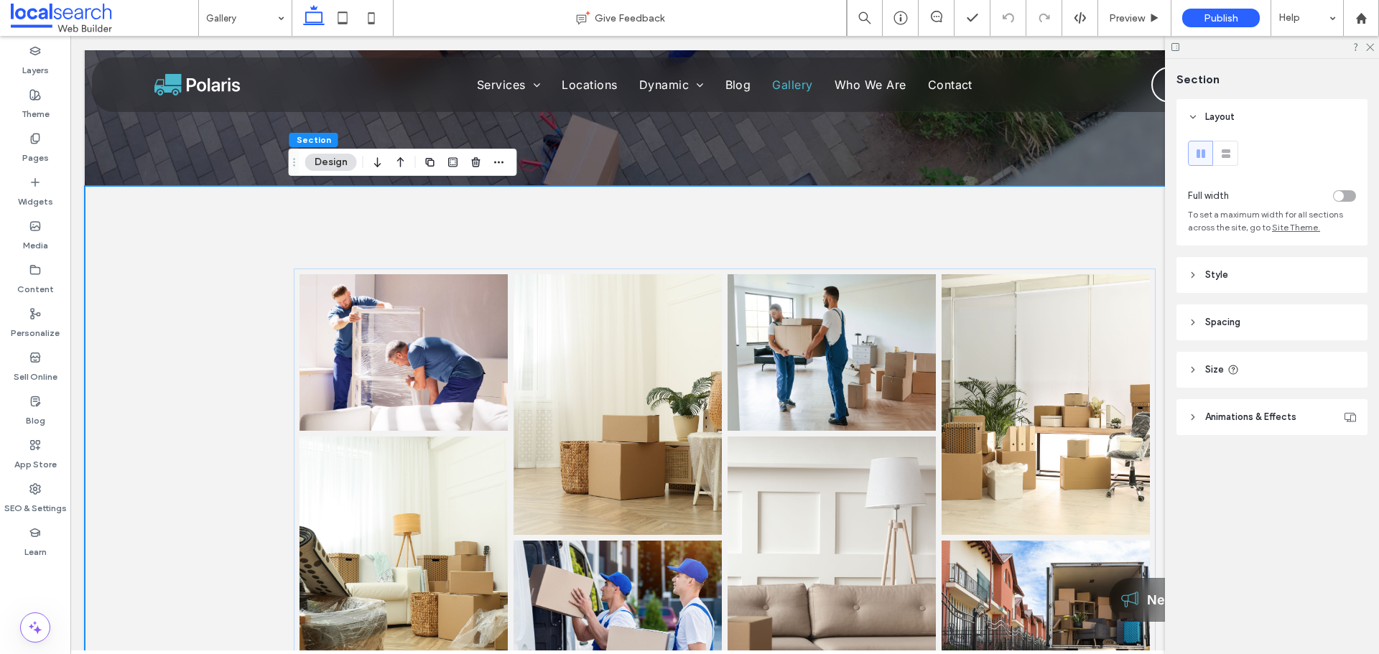
click at [1267, 370] on header "Size" at bounding box center [1272, 370] width 191 height 36
click at [1265, 322] on header "Spacing" at bounding box center [1272, 323] width 191 height 36
